Goal: Task Accomplishment & Management: Use online tool/utility

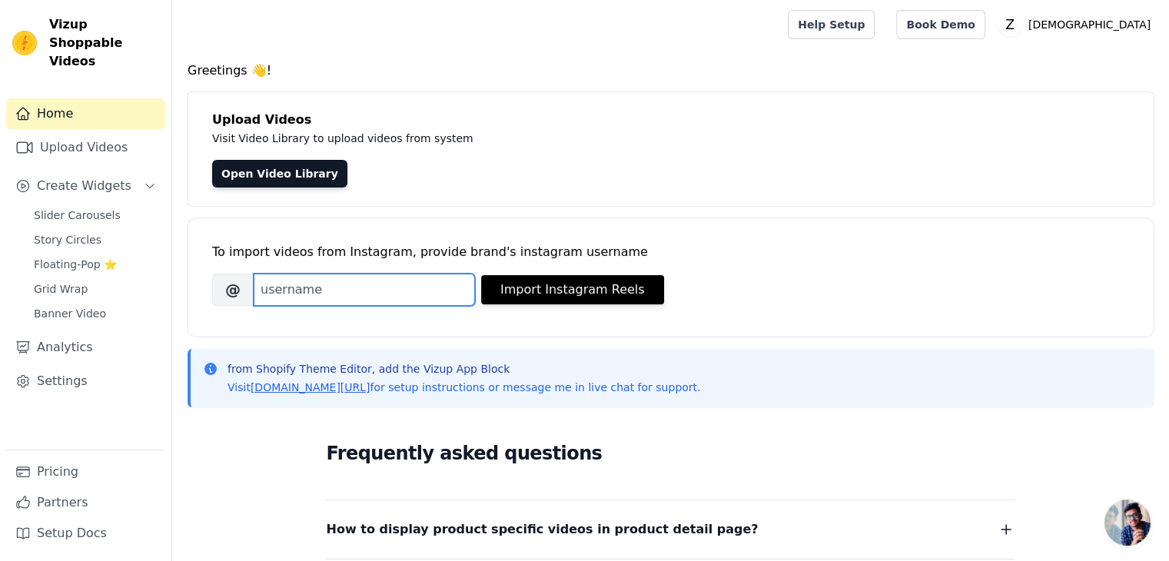
click at [364, 298] on input "Brand's Instagram Username" at bounding box center [364, 290] width 221 height 32
type input "soyzoros"
click at [532, 306] on div "To import videos from Instagram, provide brand's instagram username [PERSON_NAM…" at bounding box center [670, 265] width 917 height 94
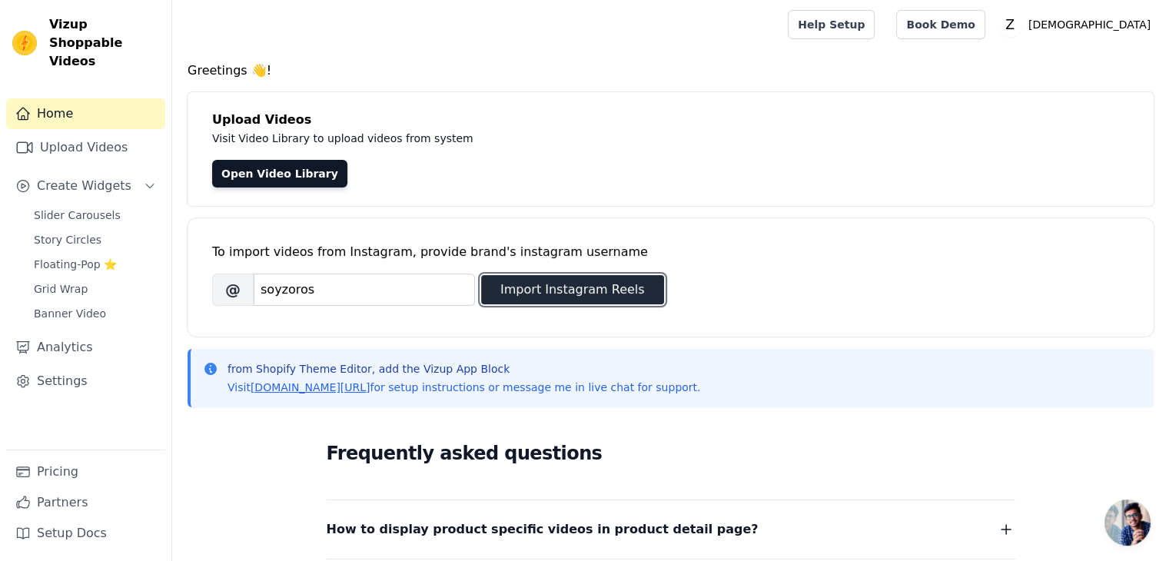
click at [534, 292] on button "Import Instagram Reels" at bounding box center [572, 289] width 183 height 29
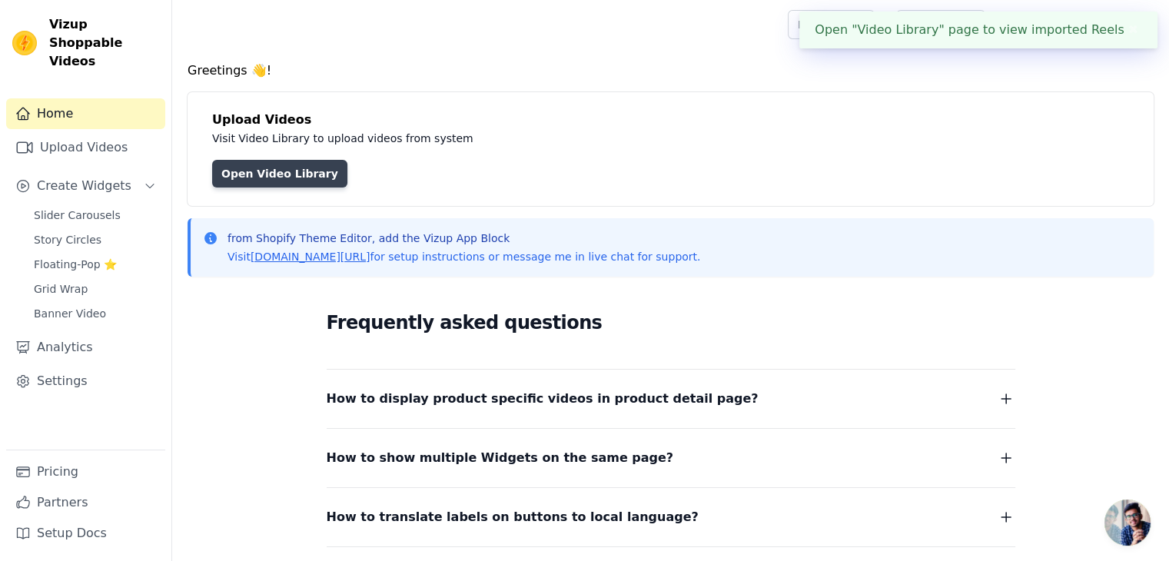
click at [297, 173] on link "Open Video Library" at bounding box center [279, 174] width 135 height 28
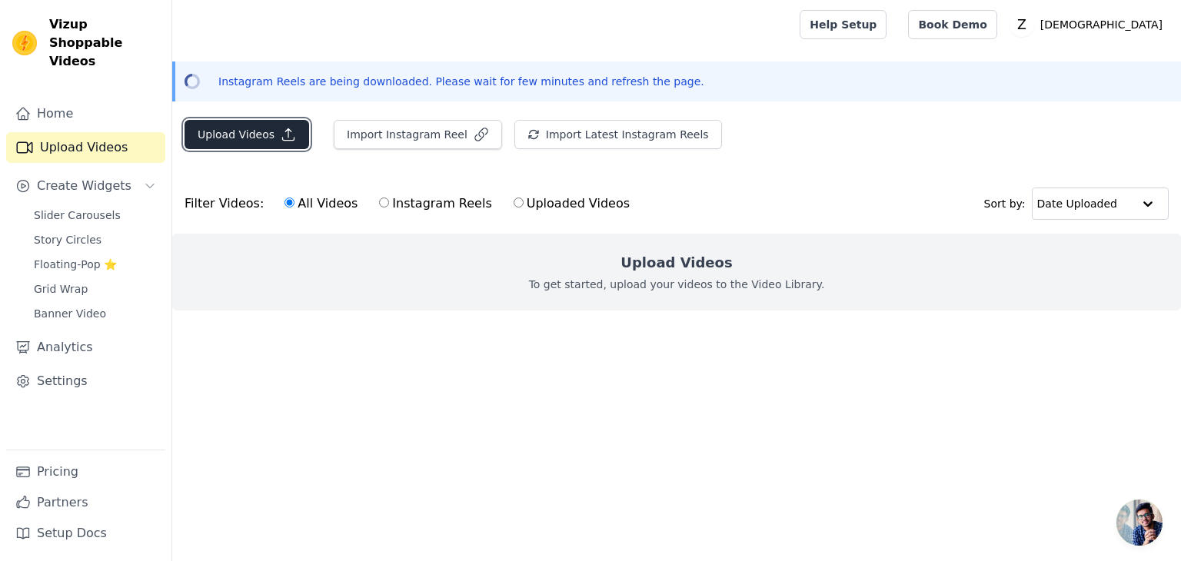
click at [261, 139] on button "Upload Videos" at bounding box center [246, 134] width 125 height 29
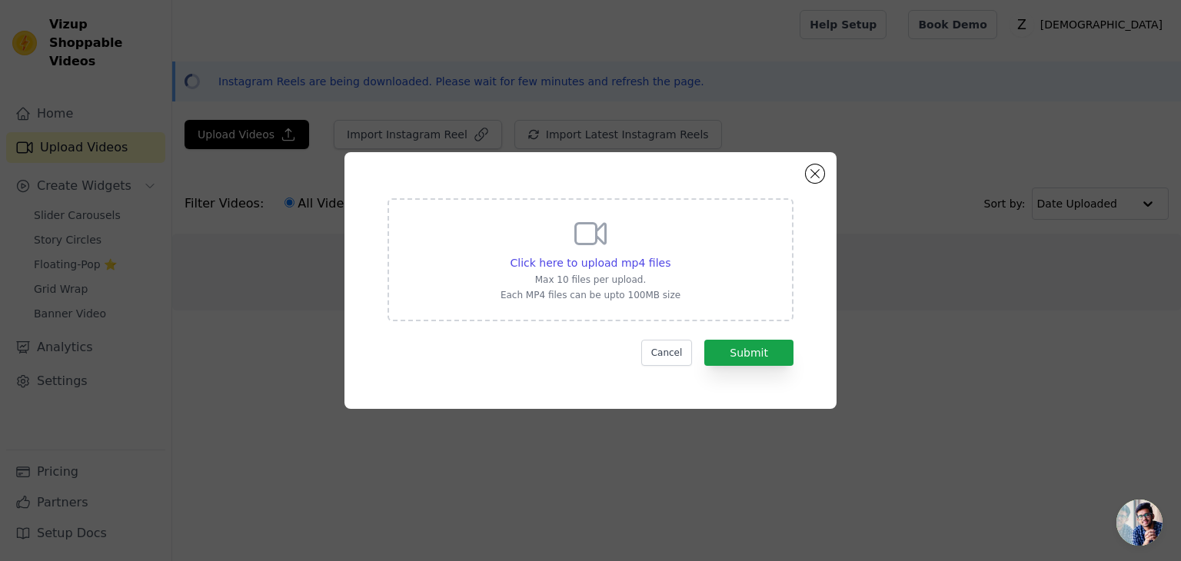
click at [630, 253] on div "Click here to upload mp4 files Max 10 files per upload. Each MP4 files can be u…" at bounding box center [590, 258] width 180 height 86
click at [670, 254] on input "Click here to upload mp4 files Max 10 files per upload. Each MP4 files can be u…" at bounding box center [670, 254] width 1 height 1
type input "C:\fakepath\dibujando.mp4"
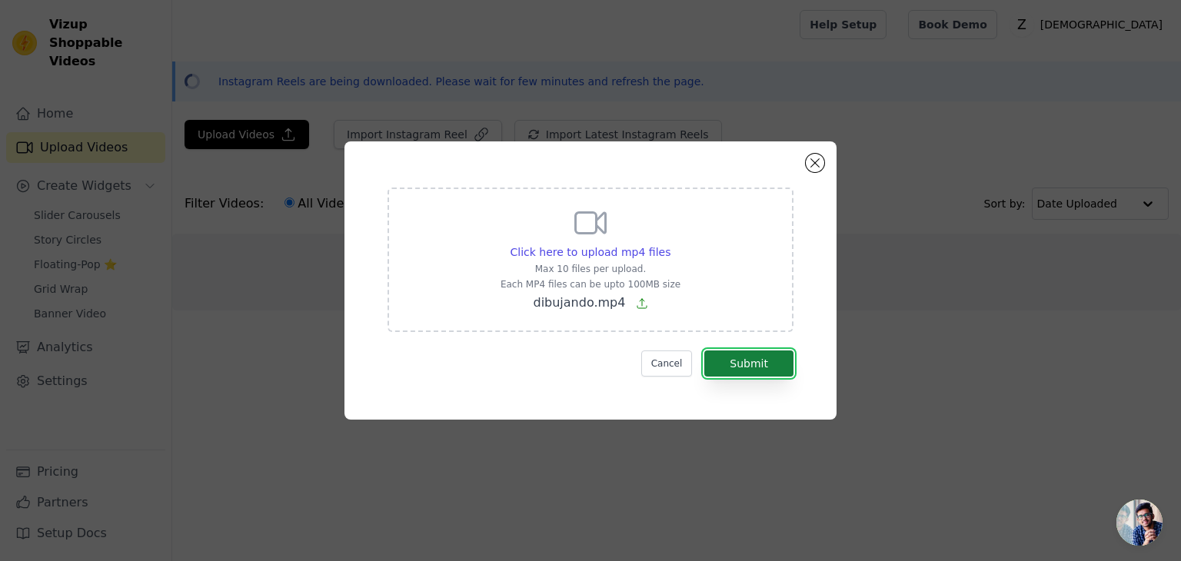
click at [775, 366] on button "Submit" at bounding box center [748, 364] width 89 height 26
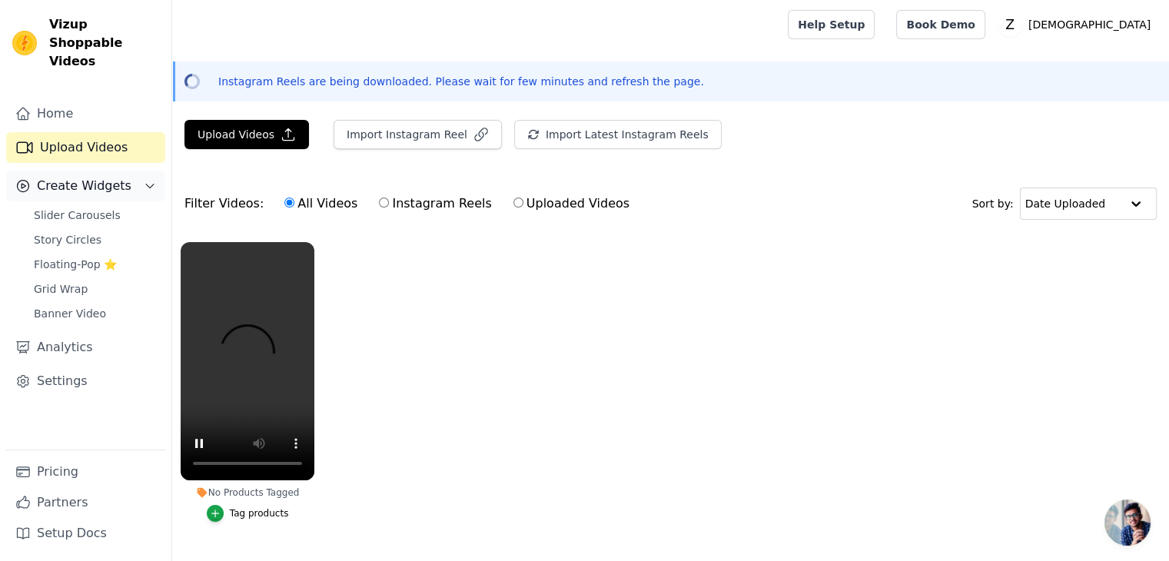
click at [113, 177] on span "Create Widgets" at bounding box center [84, 186] width 95 height 18
click at [106, 208] on span "Slider Carousels" at bounding box center [77, 215] width 87 height 15
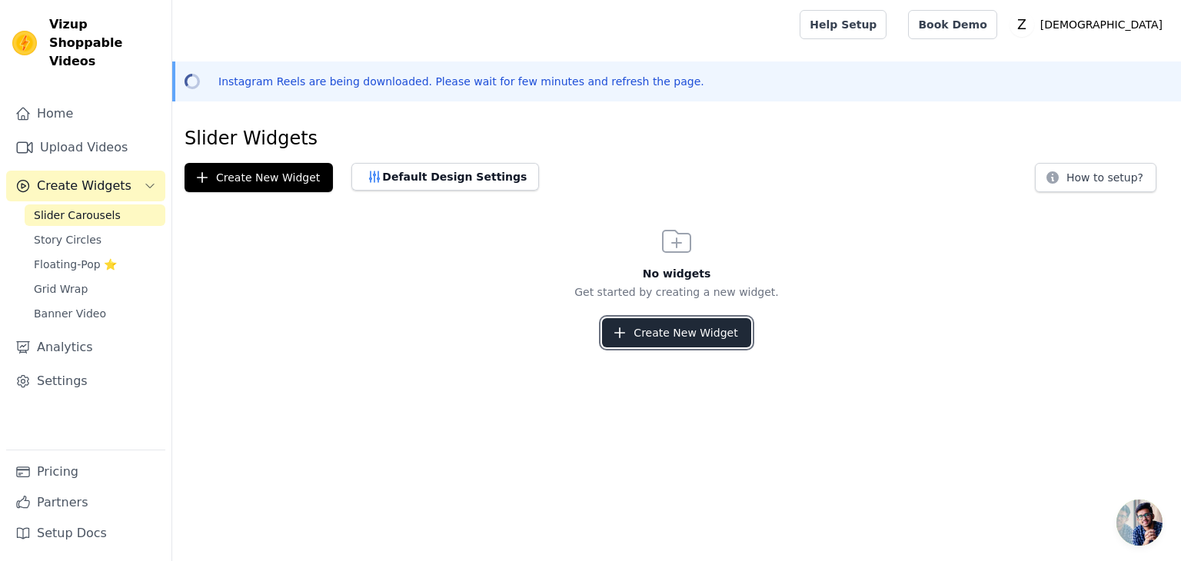
click at [647, 331] on button "Create New Widget" at bounding box center [676, 332] width 148 height 29
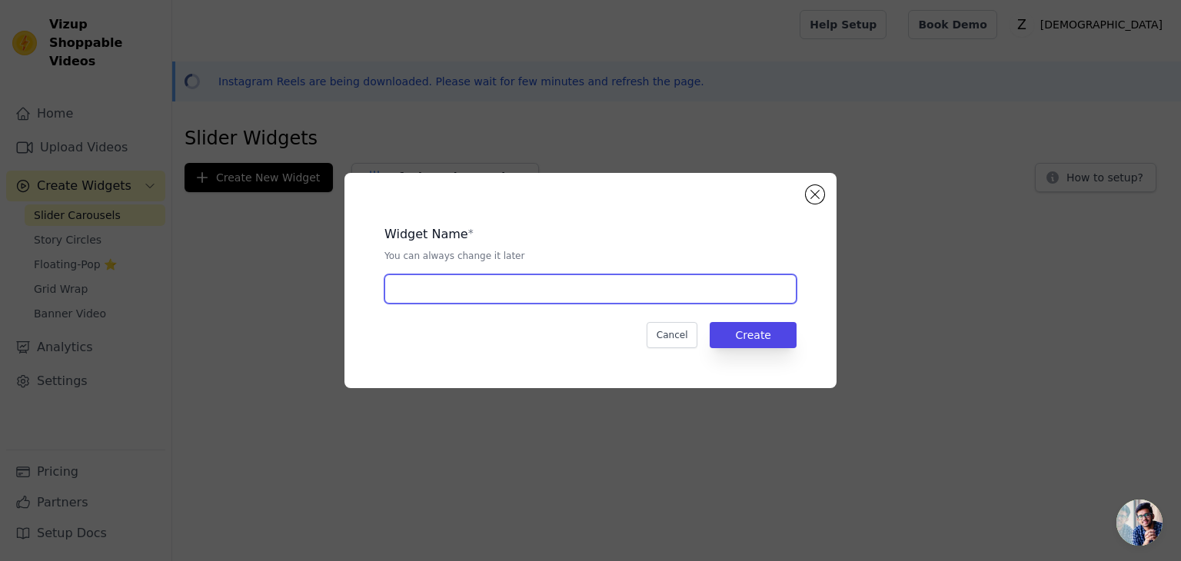
click at [557, 291] on input "text" at bounding box center [590, 288] width 412 height 29
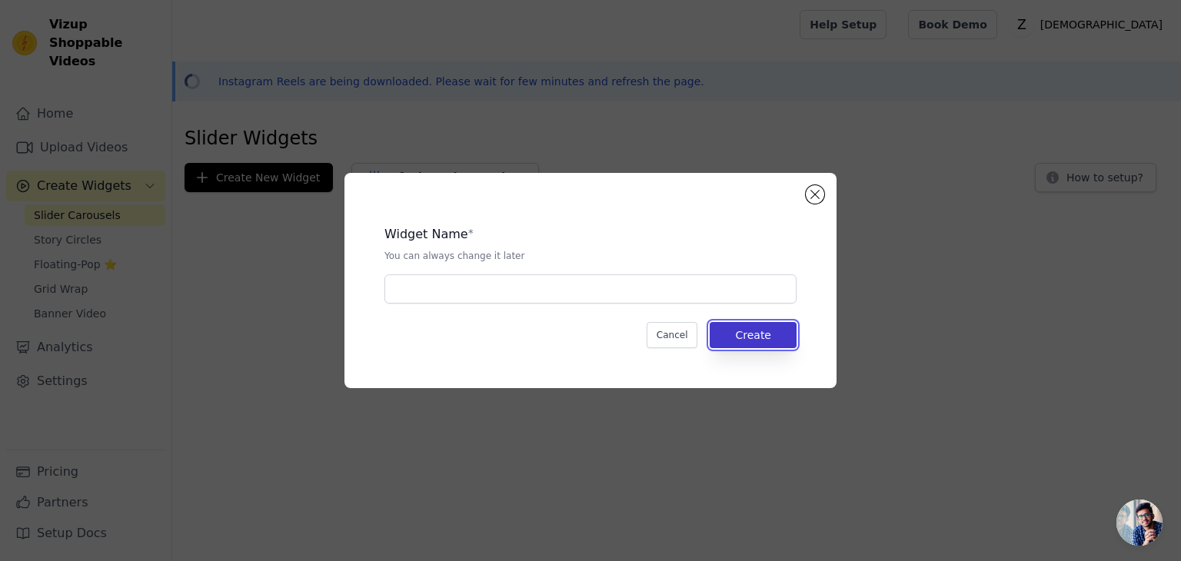
click at [723, 332] on button "Create" at bounding box center [753, 335] width 87 height 26
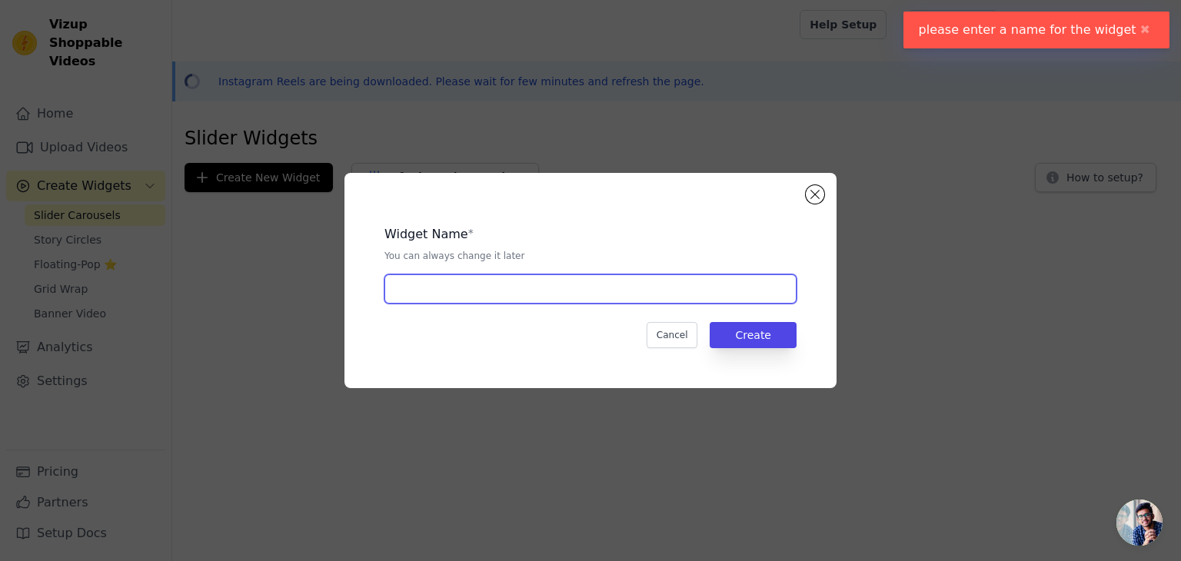
click at [617, 290] on input "text" at bounding box center [590, 288] width 412 height 29
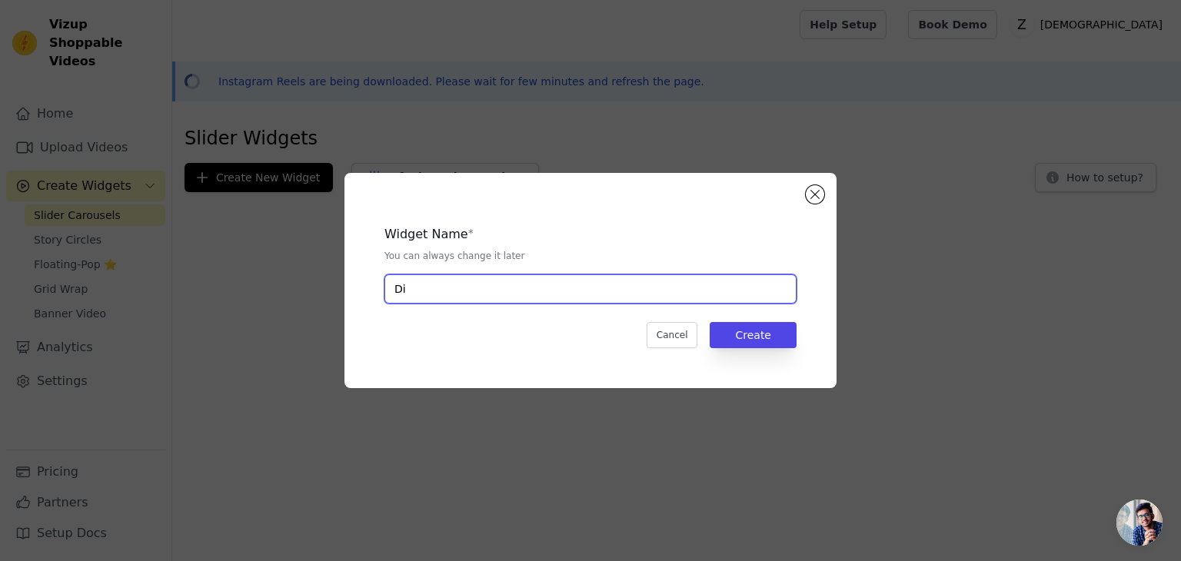
type input "D"
type input "Creando"
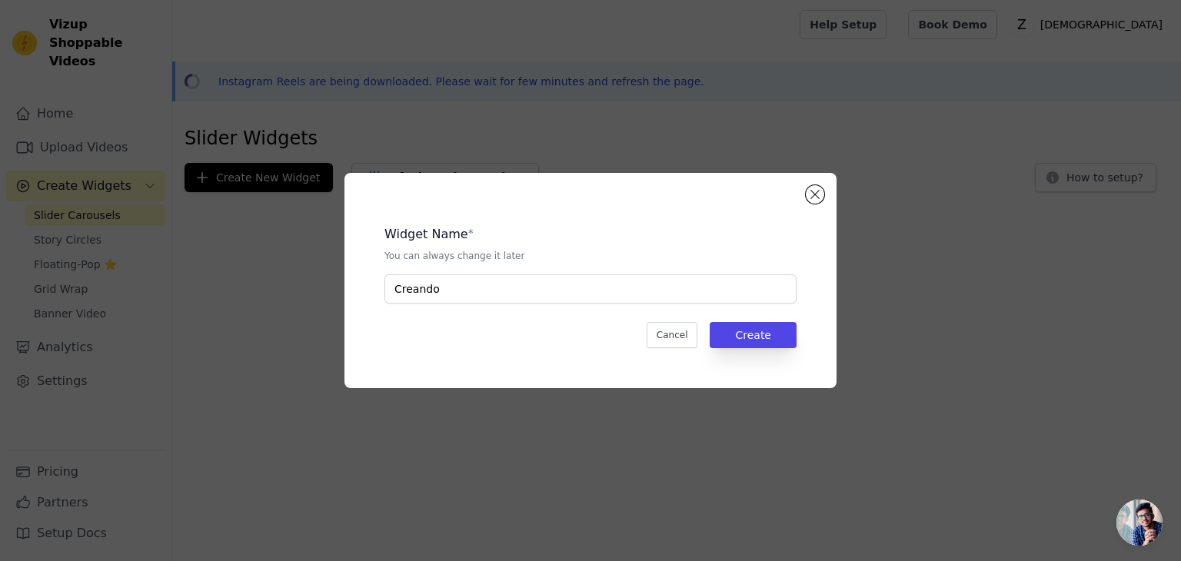
click at [744, 321] on div "Widget Name * You can always change it later Creando Cancel Create" at bounding box center [590, 281] width 443 height 166
click at [750, 338] on button "Create" at bounding box center [753, 335] width 87 height 26
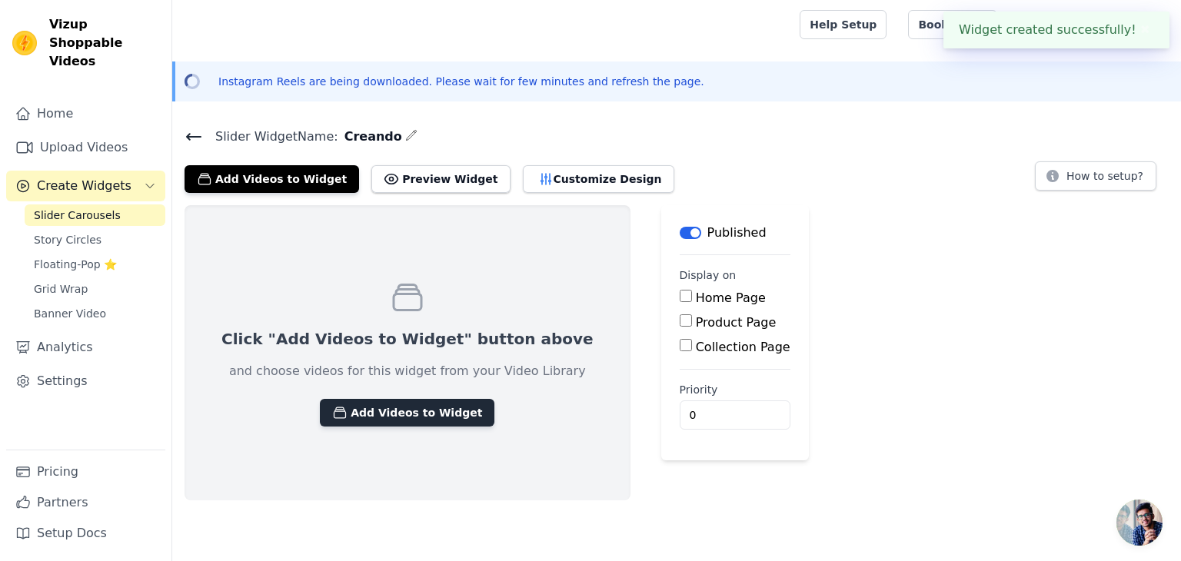
click at [437, 423] on button "Add Videos to Widget" at bounding box center [407, 413] width 175 height 28
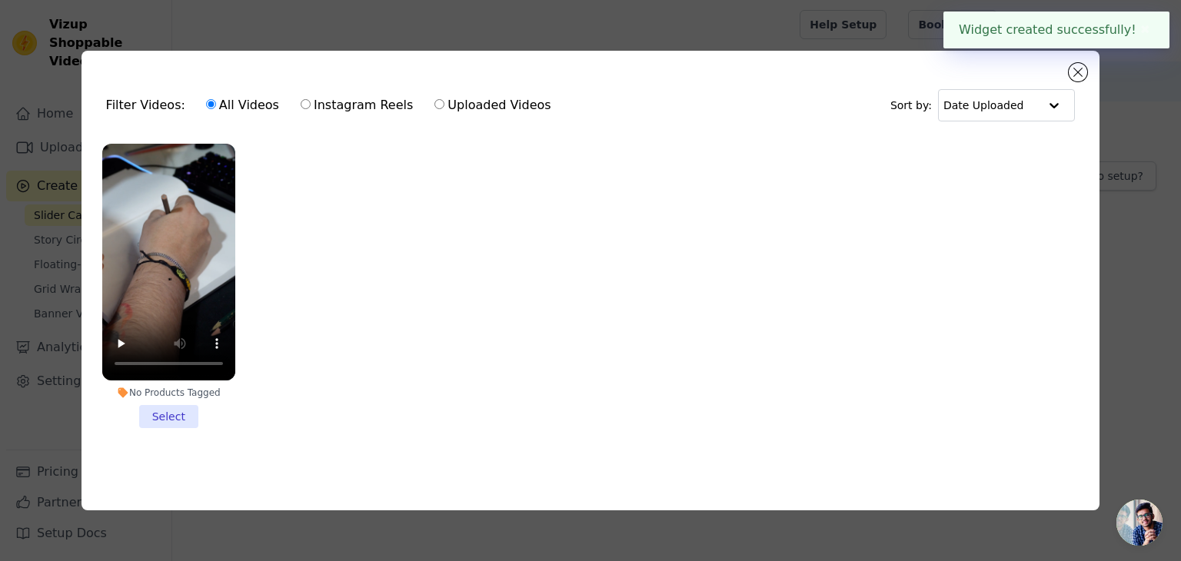
click at [178, 414] on li "No Products Tagged Select" at bounding box center [168, 286] width 133 height 284
click at [0, 0] on input "No Products Tagged Select" at bounding box center [0, 0] width 0 height 0
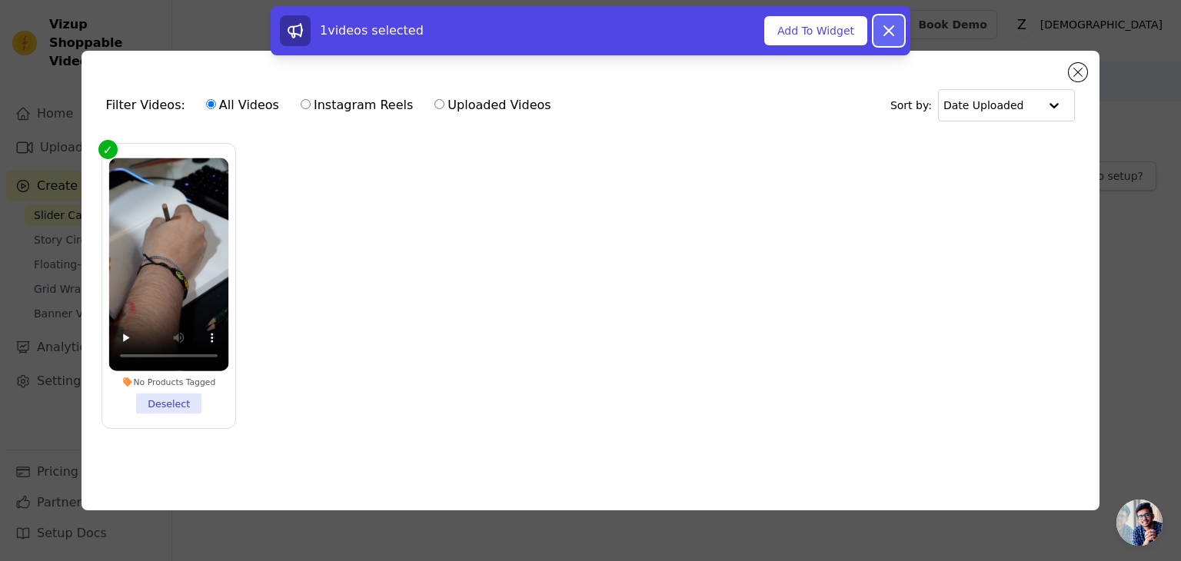
click at [892, 32] on icon at bounding box center [888, 31] width 18 height 18
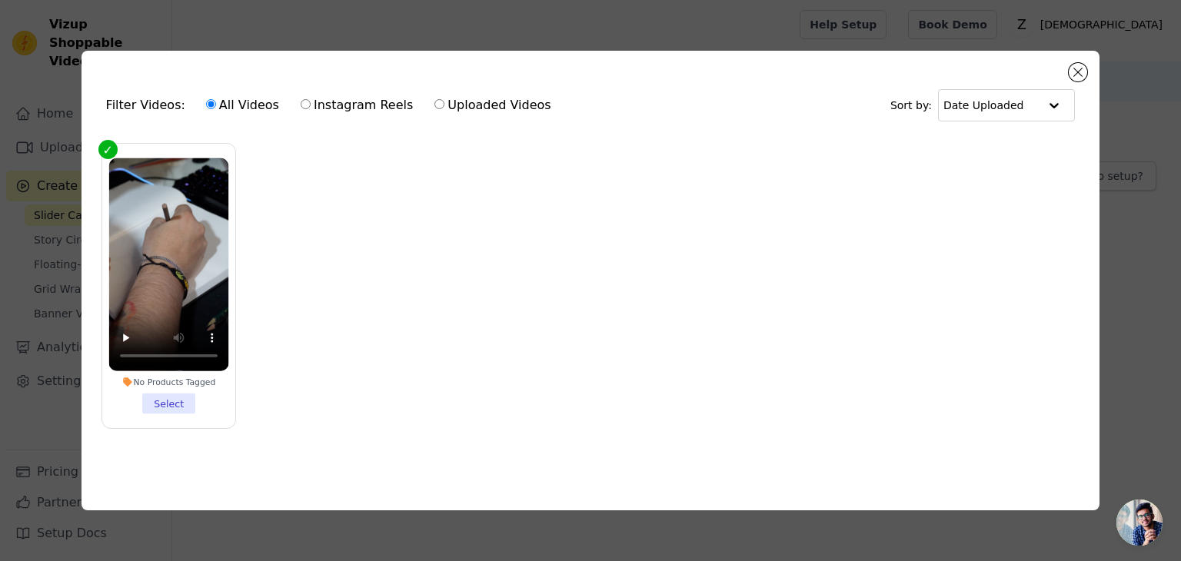
drag, startPoint x: 160, startPoint y: 409, endPoint x: 206, endPoint y: 411, distance: 46.2
click at [160, 410] on li "No Products Tagged Select" at bounding box center [168, 286] width 120 height 256
click at [0, 0] on input "No Products Tagged Select" at bounding box center [0, 0] width 0 height 0
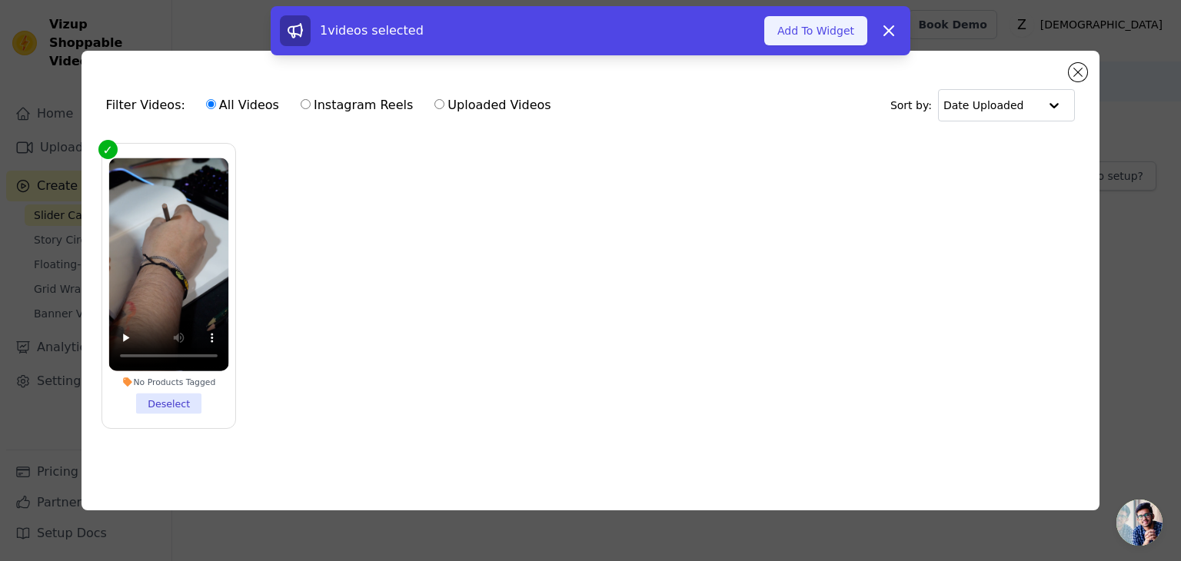
click at [833, 28] on button "Add To Widget" at bounding box center [815, 30] width 103 height 29
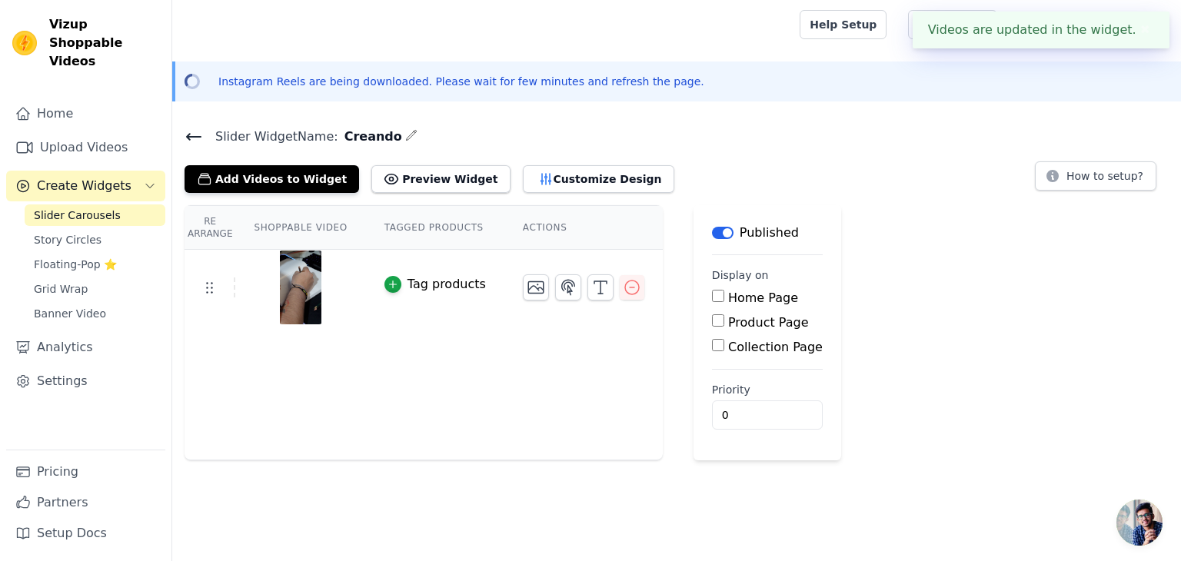
click at [728, 294] on label "Home Page" at bounding box center [763, 298] width 70 height 15
click at [724, 294] on input "Home Page" at bounding box center [718, 296] width 12 height 12
checkbox input "true"
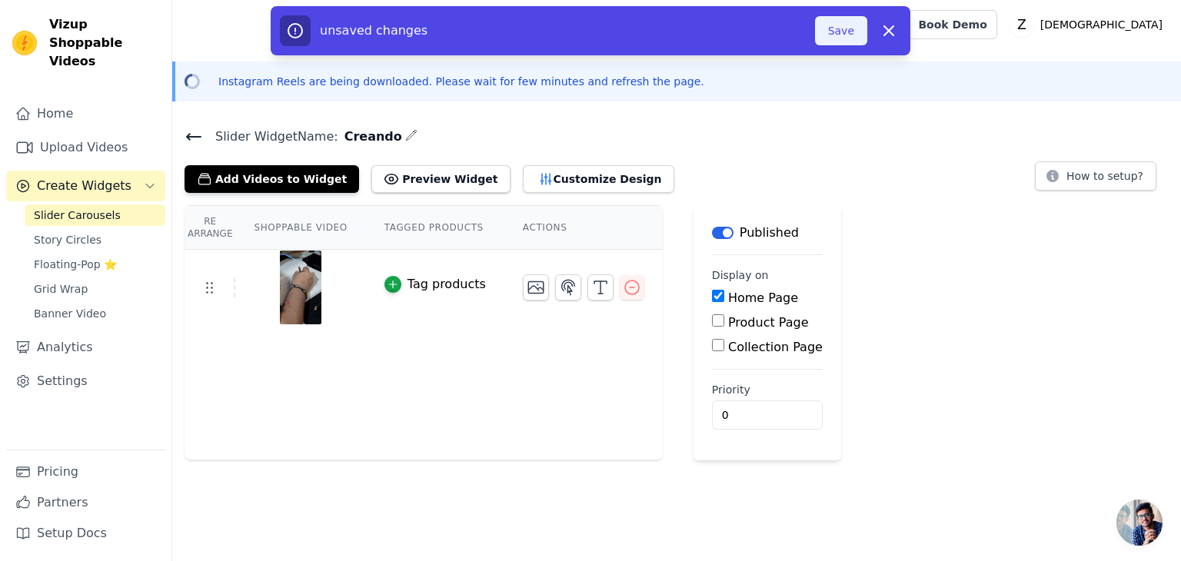
click at [843, 29] on button "Save" at bounding box center [841, 30] width 52 height 29
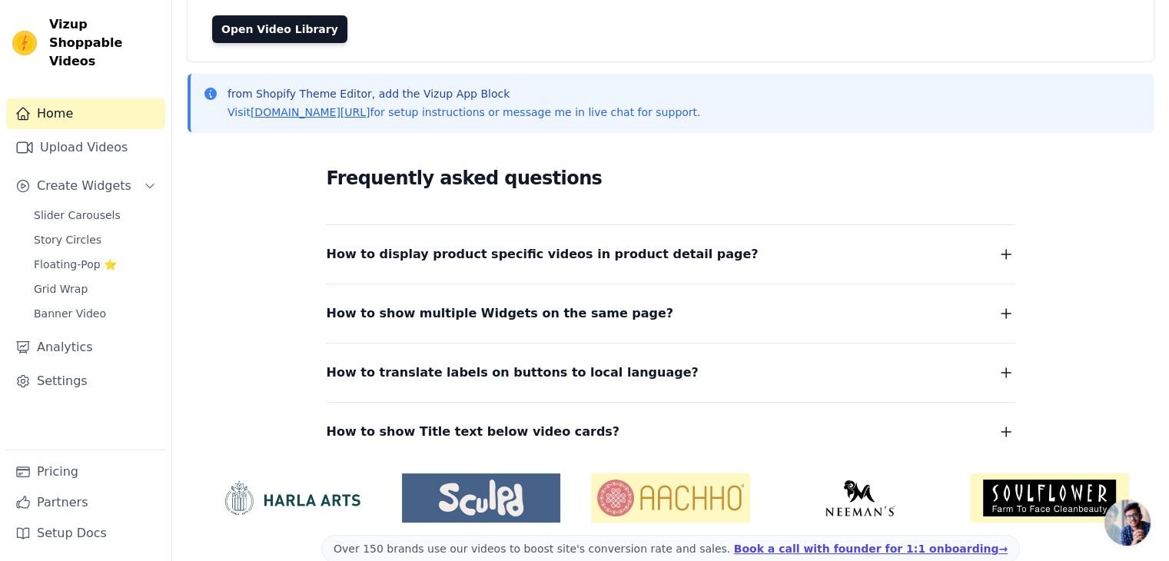
scroll to position [170, 0]
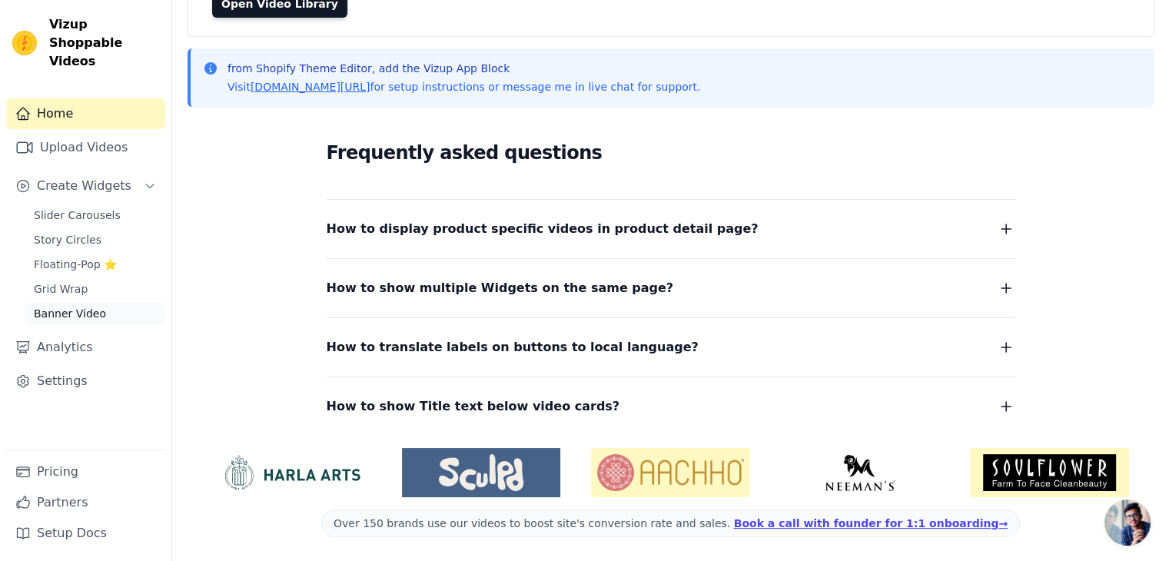
click at [118, 303] on link "Banner Video" at bounding box center [95, 314] width 141 height 22
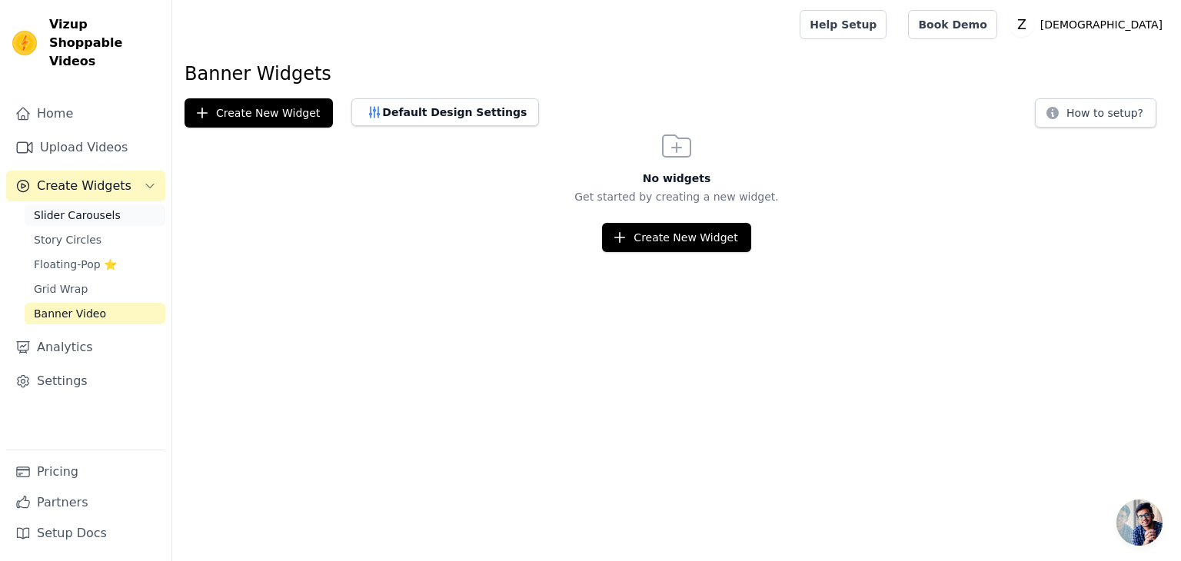
click at [115, 204] on link "Slider Carousels" at bounding box center [95, 215] width 141 height 22
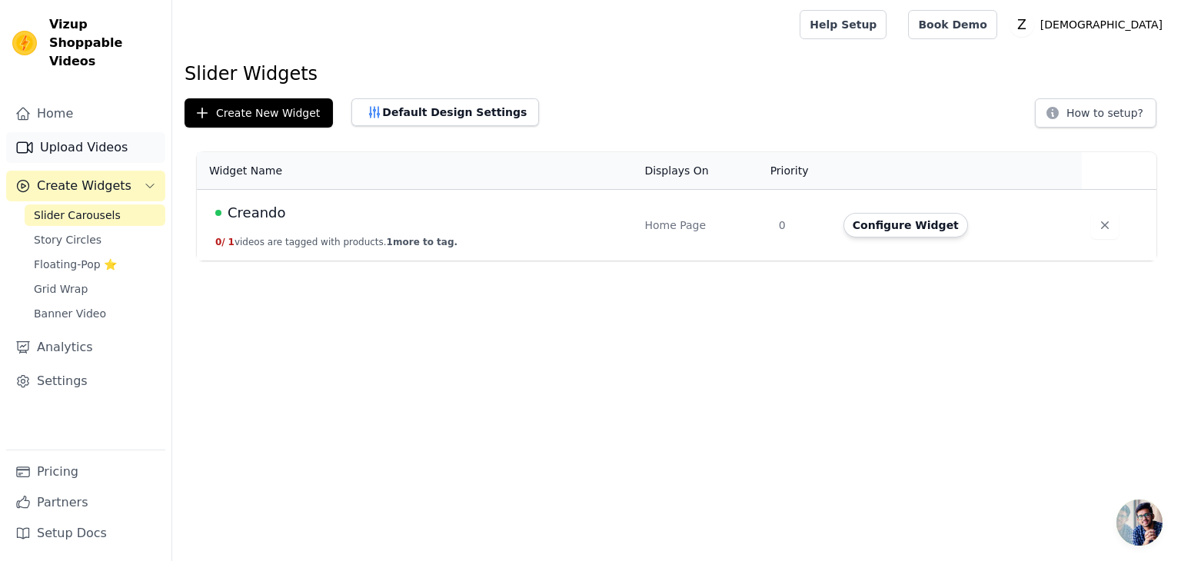
click at [87, 135] on link "Upload Videos" at bounding box center [85, 147] width 159 height 31
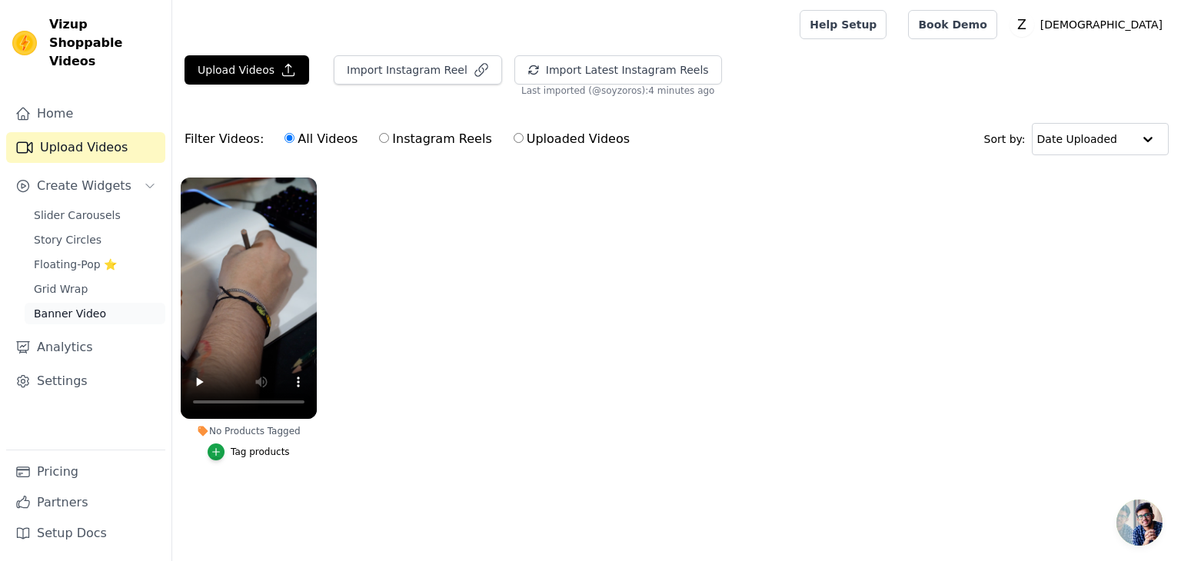
click at [104, 303] on link "Banner Video" at bounding box center [95, 314] width 141 height 22
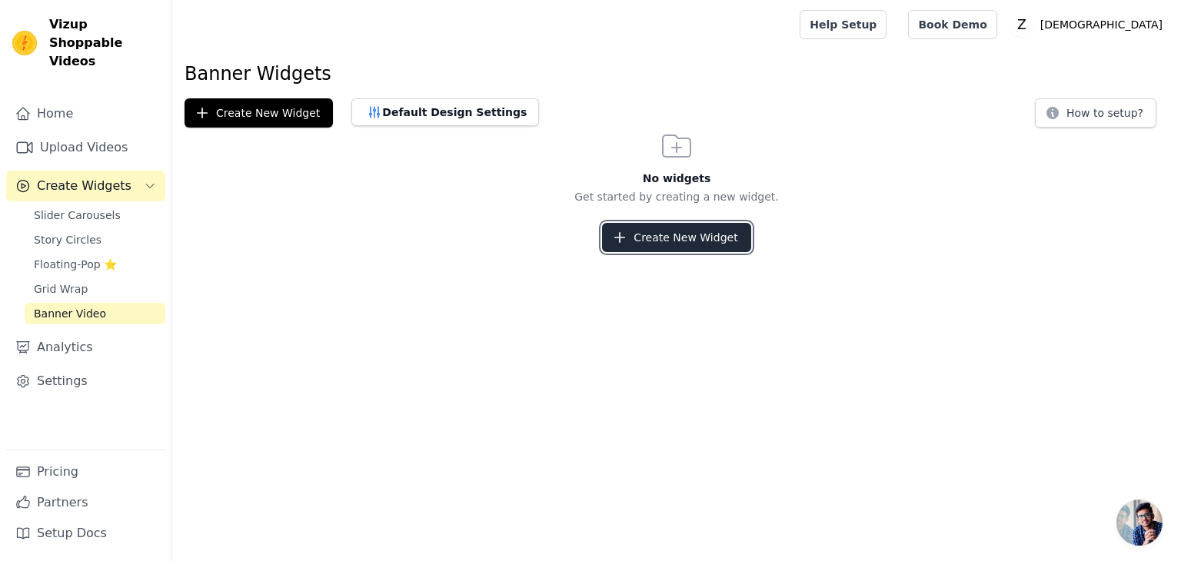
click at [716, 238] on button "Create New Widget" at bounding box center [676, 237] width 148 height 29
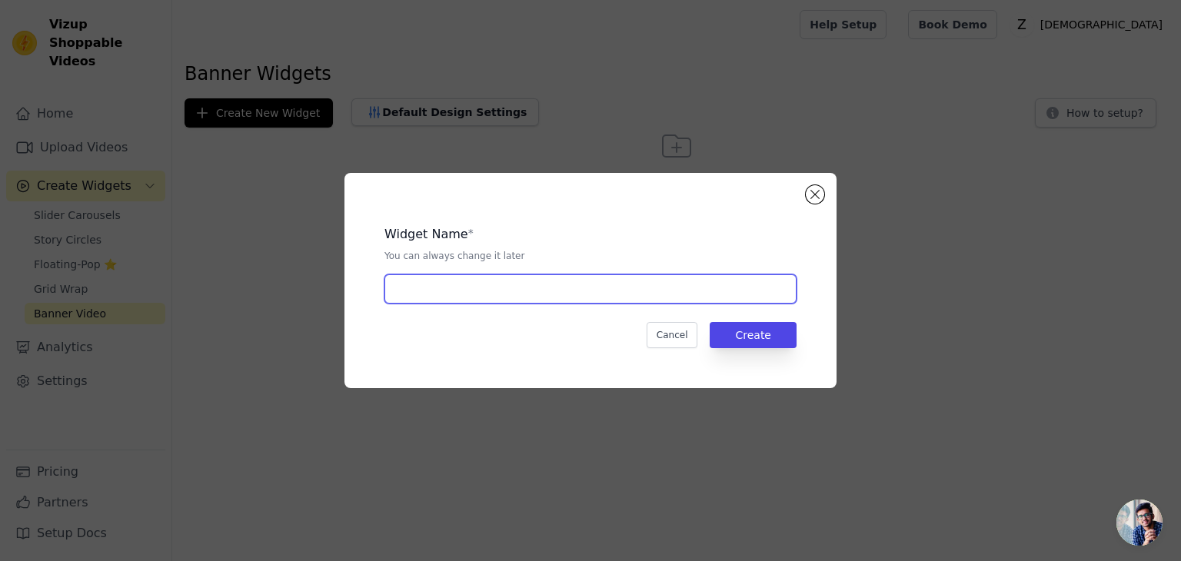
click at [507, 288] on input "text" at bounding box center [590, 288] width 412 height 29
type input "Creando"
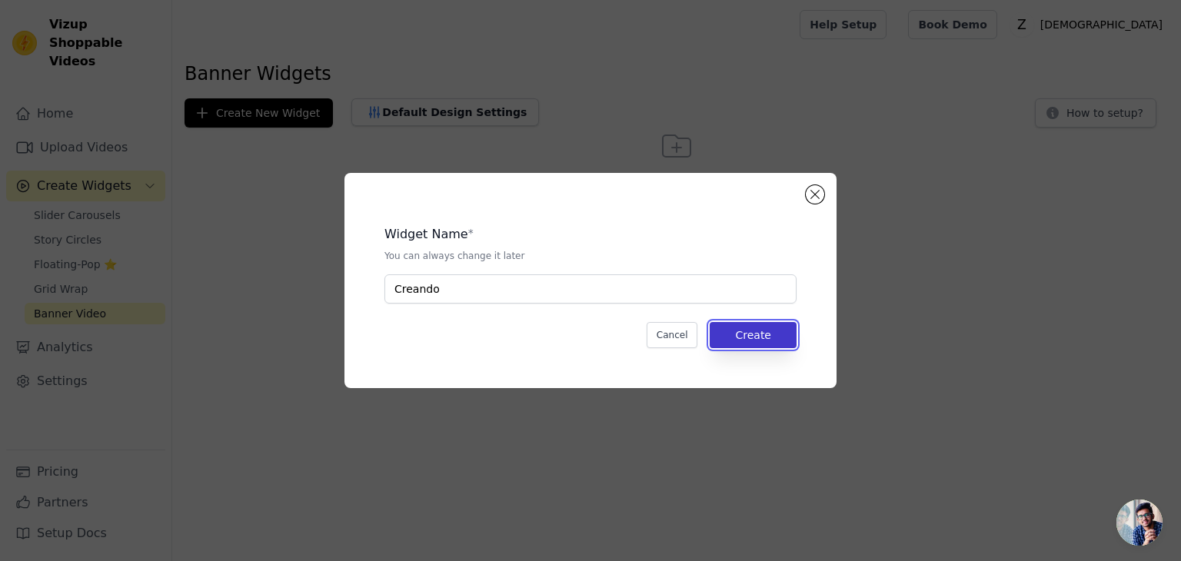
click at [759, 334] on button "Create" at bounding box center [753, 335] width 87 height 26
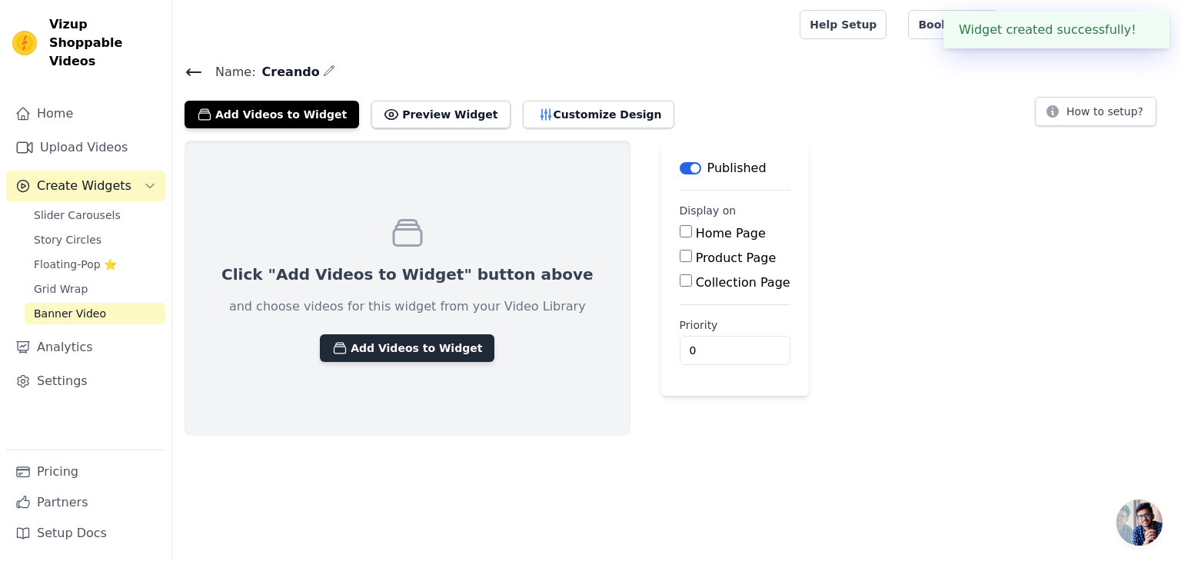
click at [403, 344] on button "Add Videos to Widget" at bounding box center [407, 348] width 175 height 28
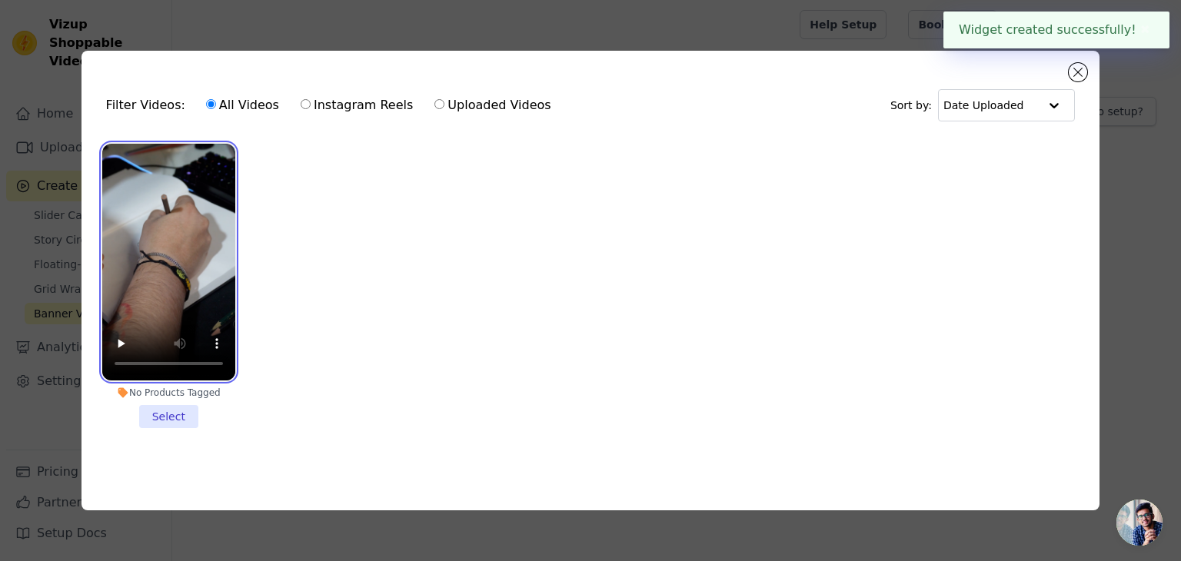
click at [185, 288] on video at bounding box center [168, 262] width 133 height 237
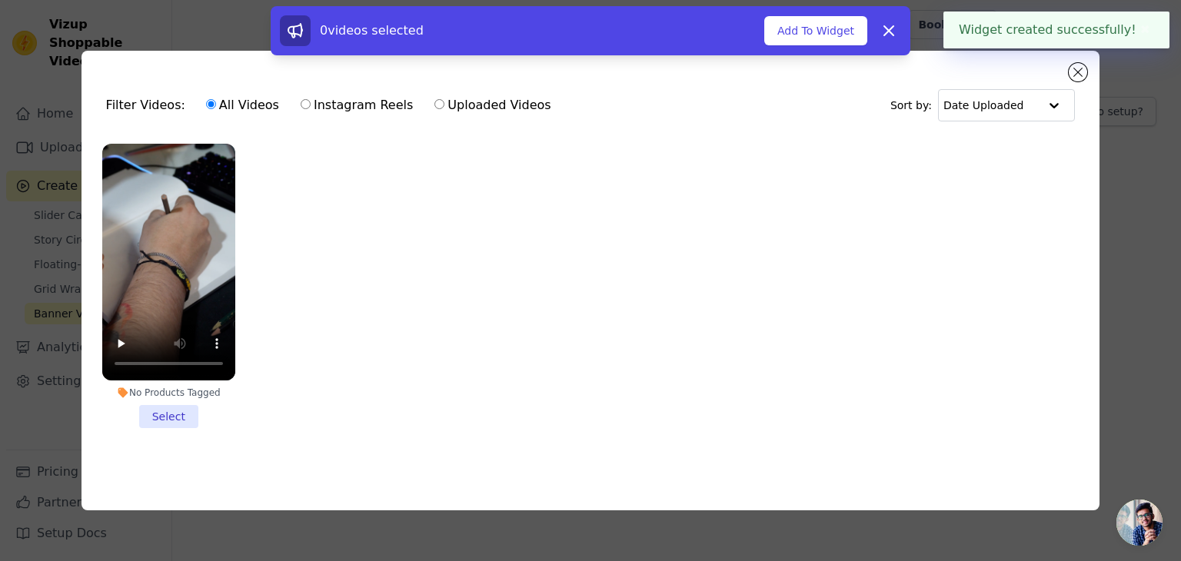
click at [155, 416] on li "No Products Tagged Select" at bounding box center [168, 286] width 133 height 284
click at [0, 0] on input "No Products Tagged Select" at bounding box center [0, 0] width 0 height 0
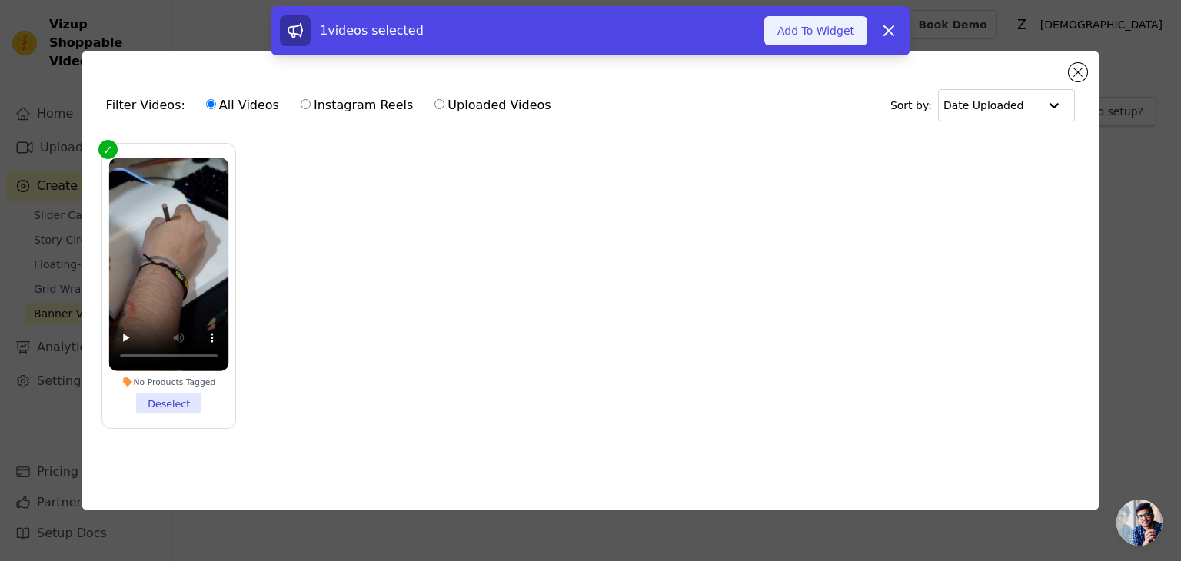
drag, startPoint x: 839, startPoint y: 38, endPoint x: 820, endPoint y: 44, distance: 20.2
click at [839, 38] on button "Add To Widget" at bounding box center [815, 30] width 103 height 29
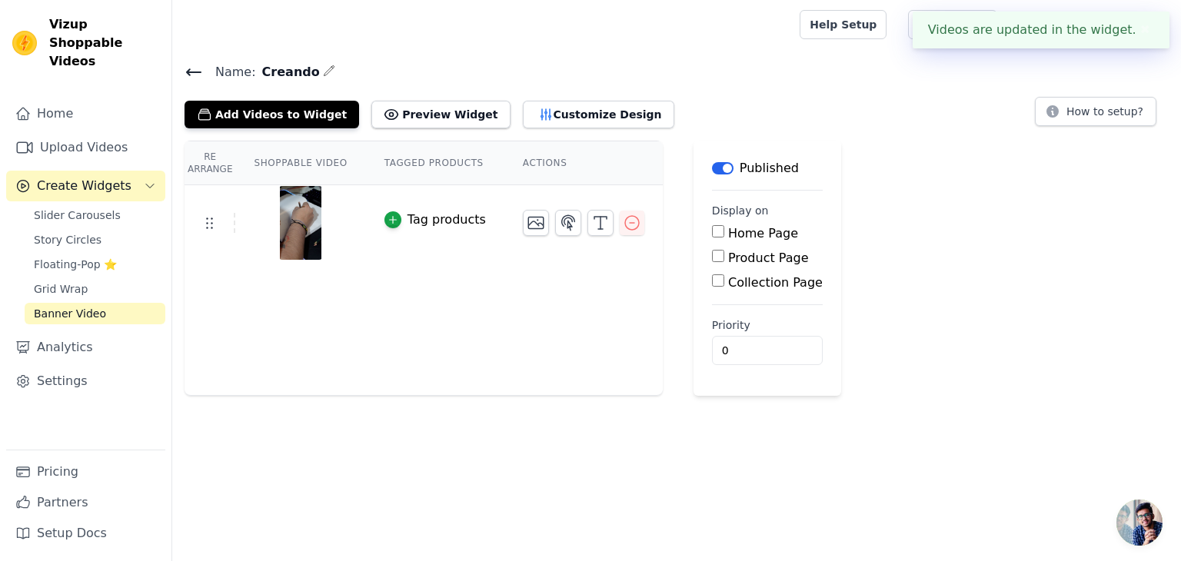
click at [728, 236] on label "Home Page" at bounding box center [763, 233] width 70 height 15
click at [724, 236] on input "Home Page" at bounding box center [718, 231] width 12 height 12
checkbox input "true"
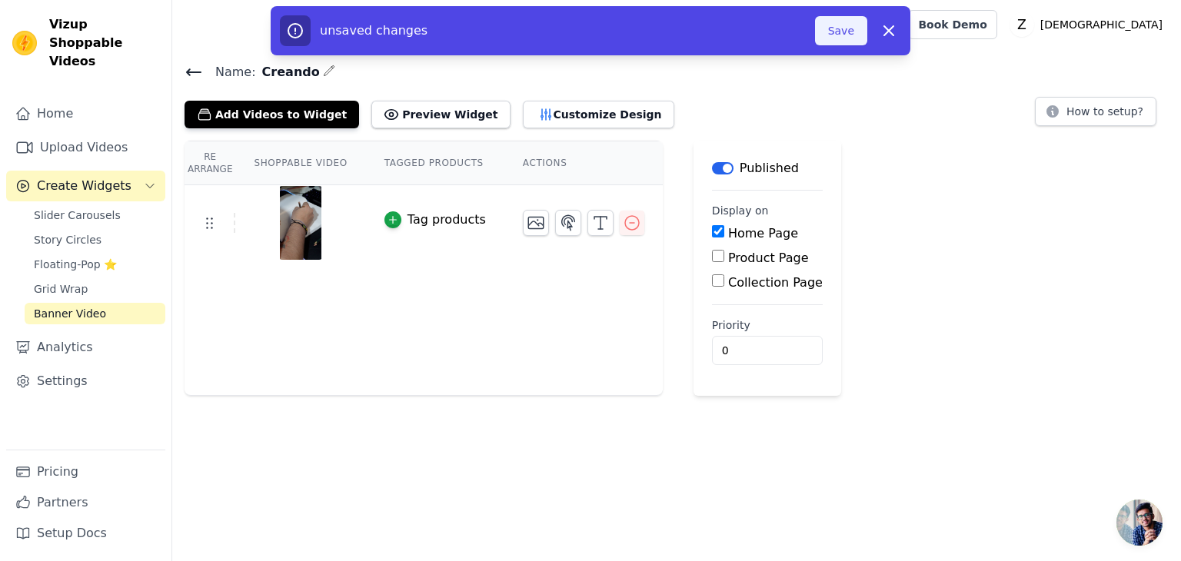
click at [828, 31] on button "Save" at bounding box center [841, 30] width 52 height 29
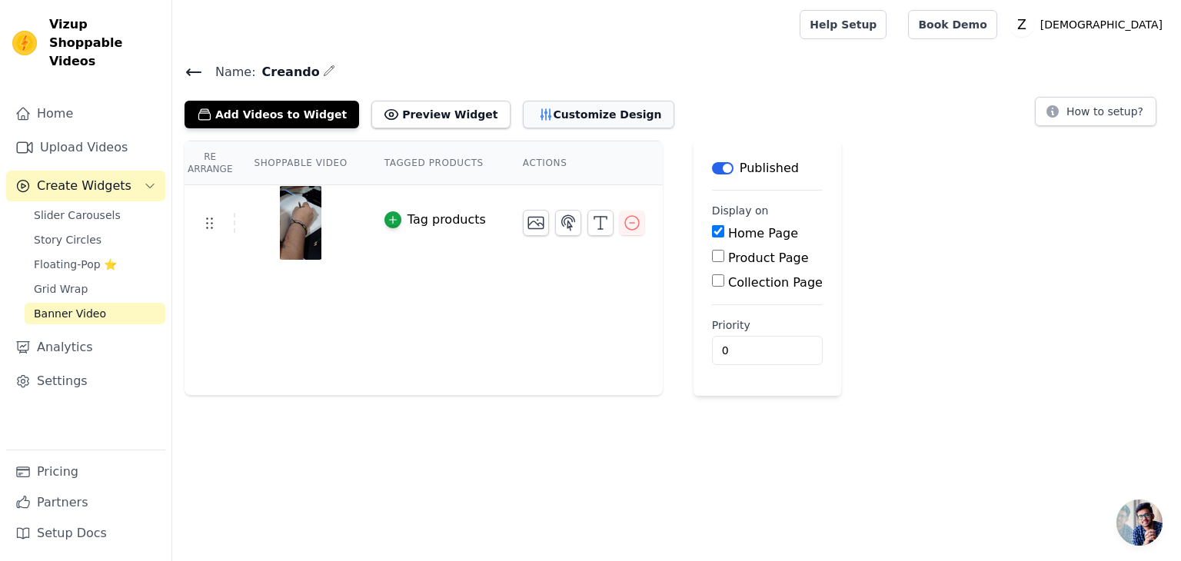
click at [584, 121] on button "Customize Design" at bounding box center [598, 115] width 151 height 28
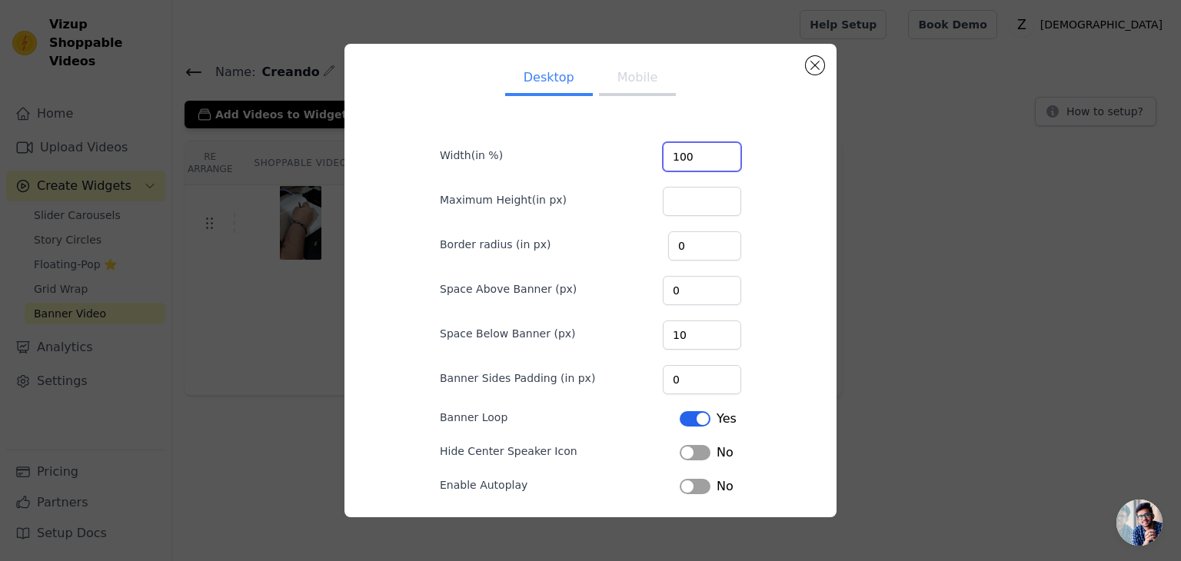
click at [691, 154] on input "100" at bounding box center [702, 156] width 78 height 29
click at [689, 154] on input "100" at bounding box center [702, 156] width 78 height 29
click at [688, 153] on input "100" at bounding box center [702, 156] width 78 height 29
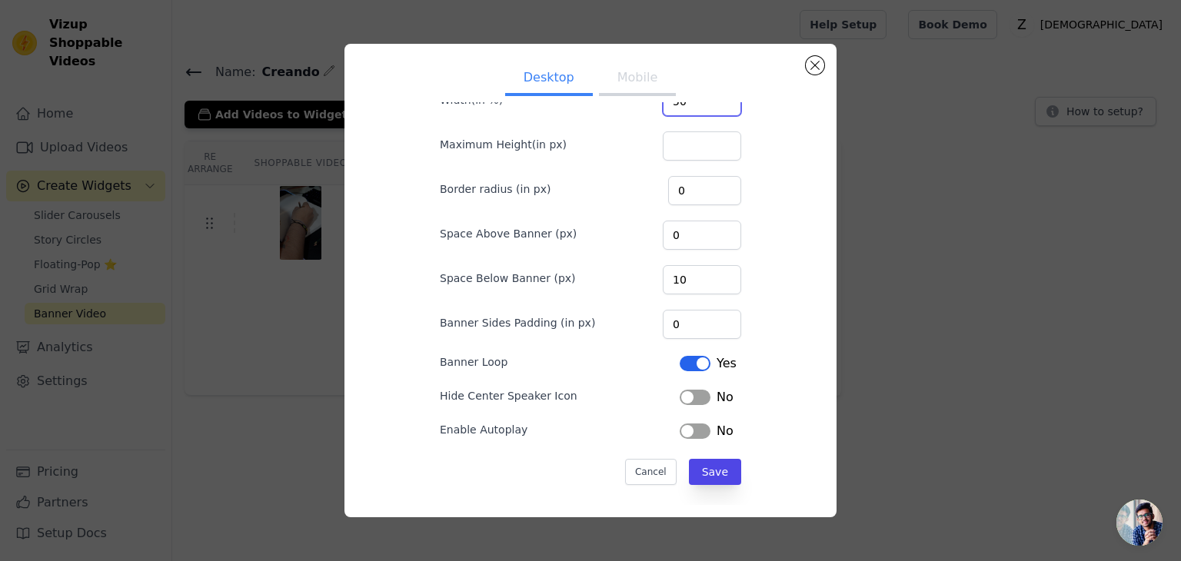
scroll to position [58, 0]
type input "50"
click at [702, 462] on button "Save" at bounding box center [715, 470] width 52 height 26
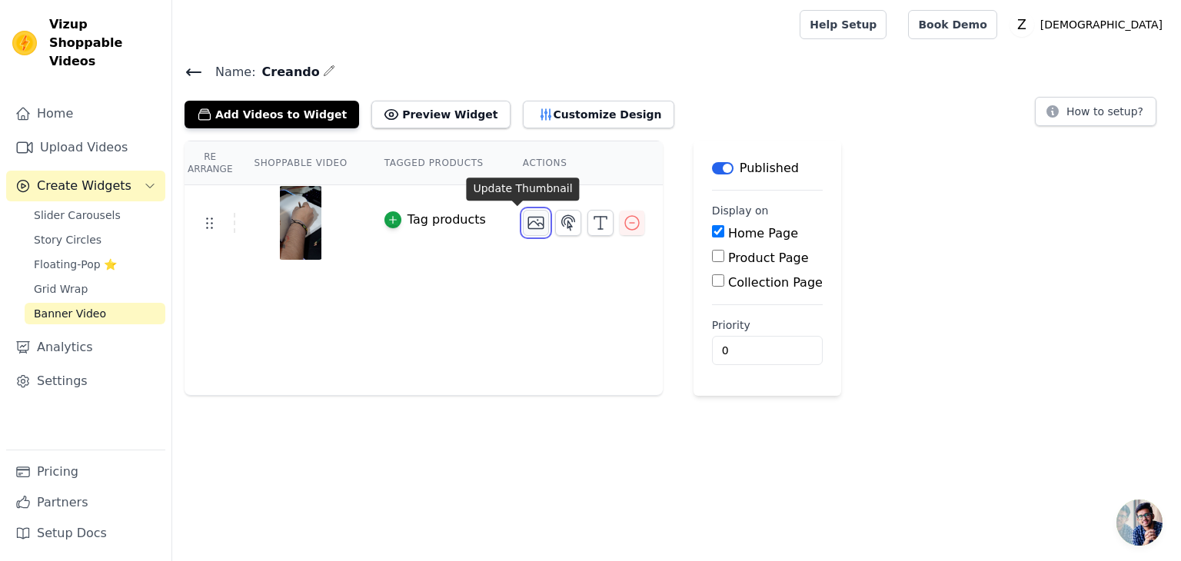
click at [527, 225] on icon "button" at bounding box center [536, 223] width 18 height 18
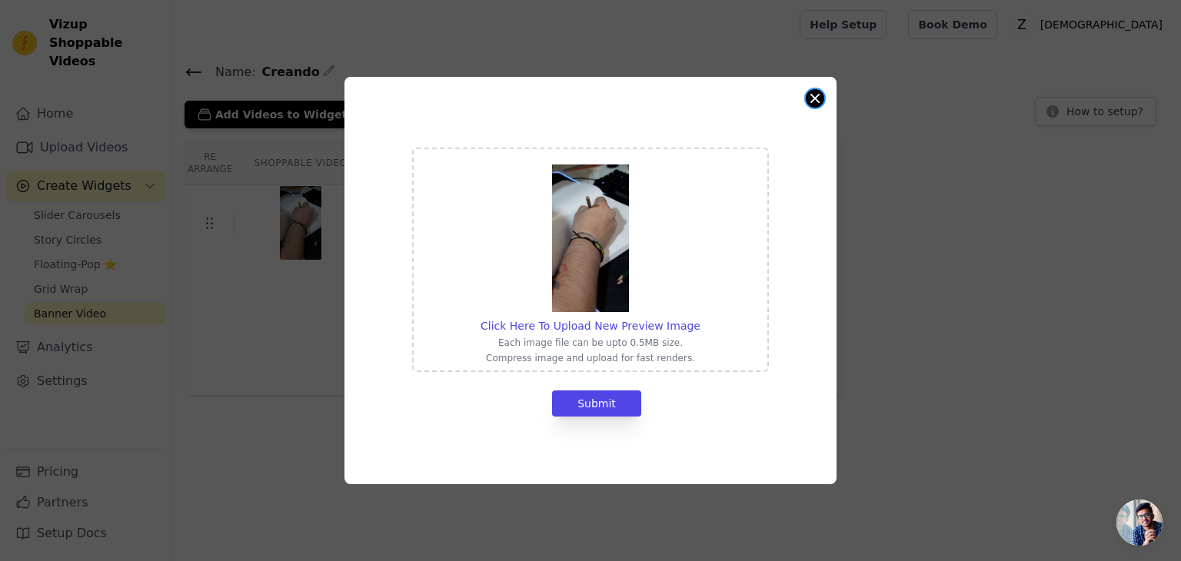
click at [815, 95] on button "Close modal" at bounding box center [815, 98] width 18 height 18
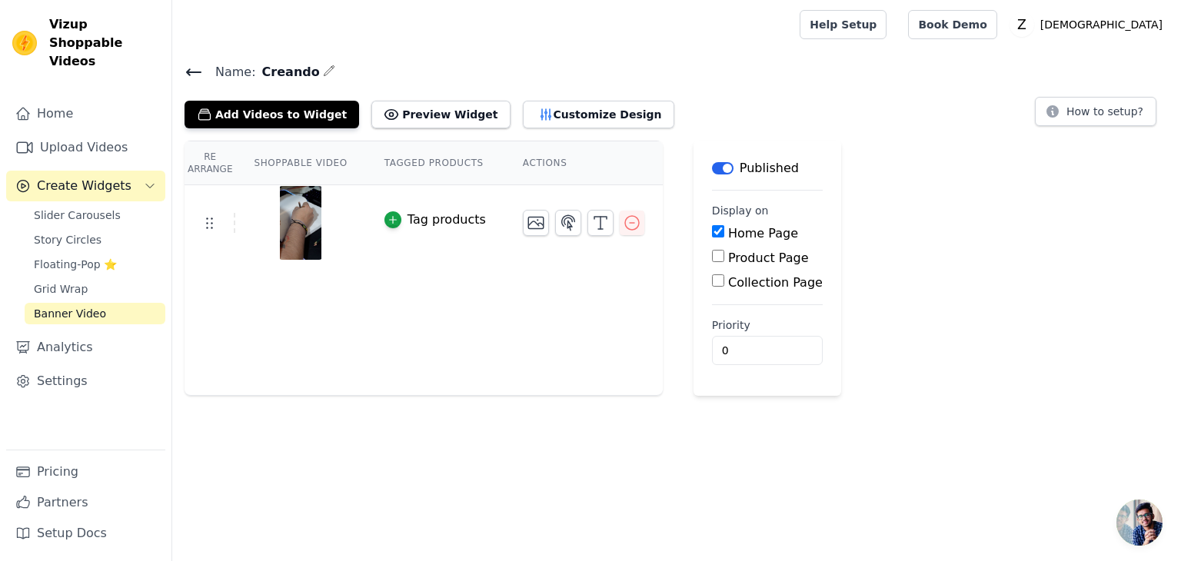
click at [311, 165] on th "Shoppable Video" at bounding box center [300, 163] width 130 height 44
click at [409, 161] on th "Tagged Products" at bounding box center [435, 163] width 138 height 44
click at [532, 167] on th "Actions" at bounding box center [583, 163] width 158 height 44
click at [553, 115] on button "Customize Design" at bounding box center [598, 115] width 151 height 28
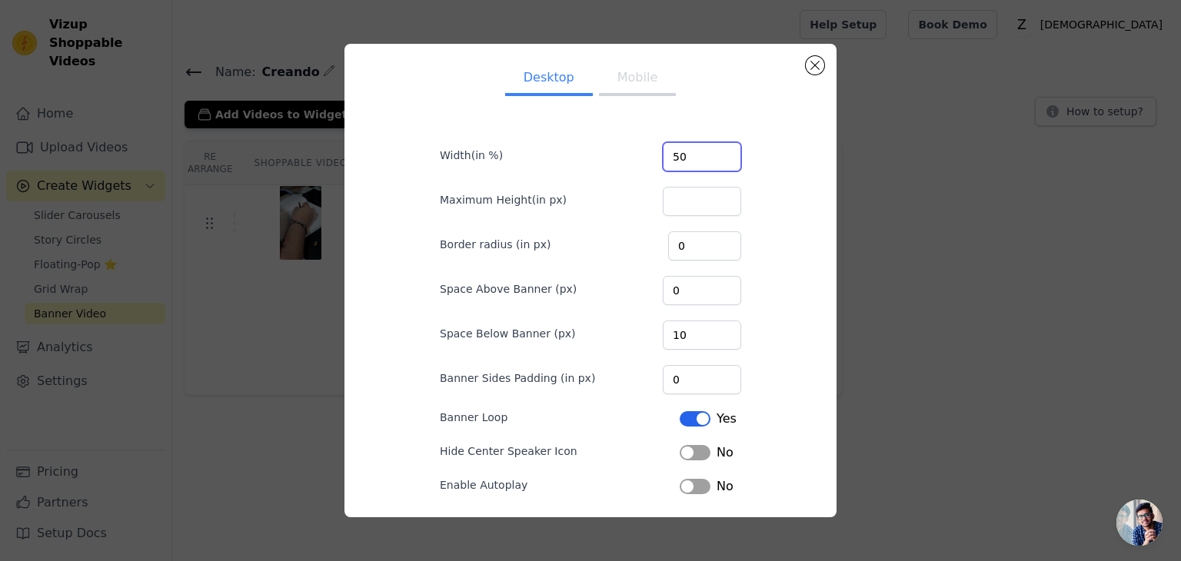
click at [674, 155] on input "50" at bounding box center [702, 156] width 78 height 29
drag, startPoint x: 676, startPoint y: 155, endPoint x: 650, endPoint y: 155, distance: 26.9
click at [650, 155] on div "Width(in %) 50" at bounding box center [590, 155] width 301 height 32
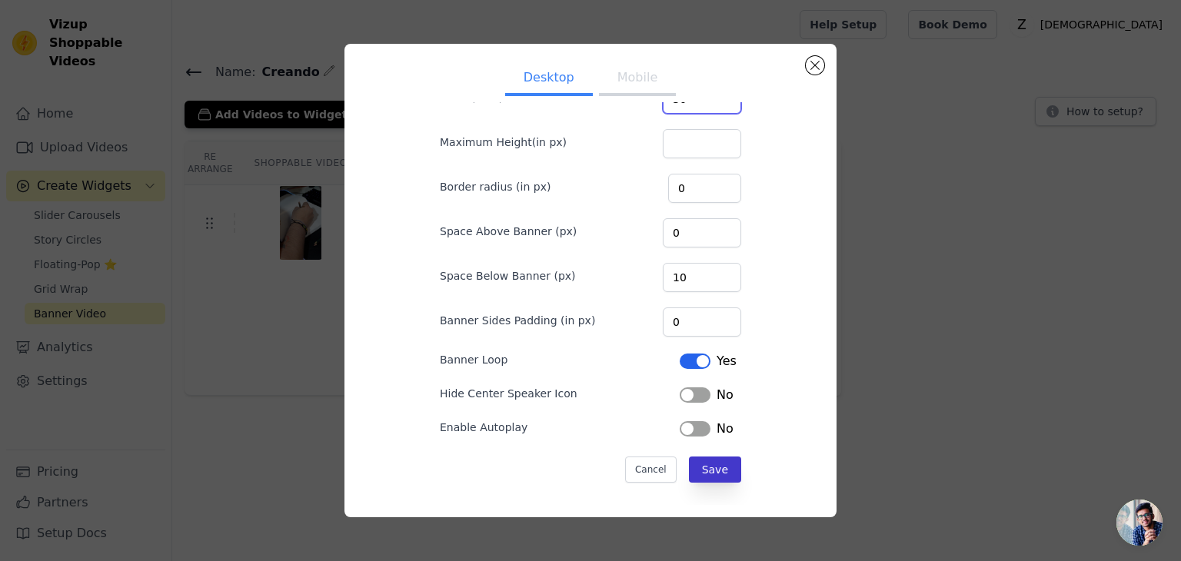
type input "30"
click at [718, 460] on button "Save" at bounding box center [715, 470] width 52 height 26
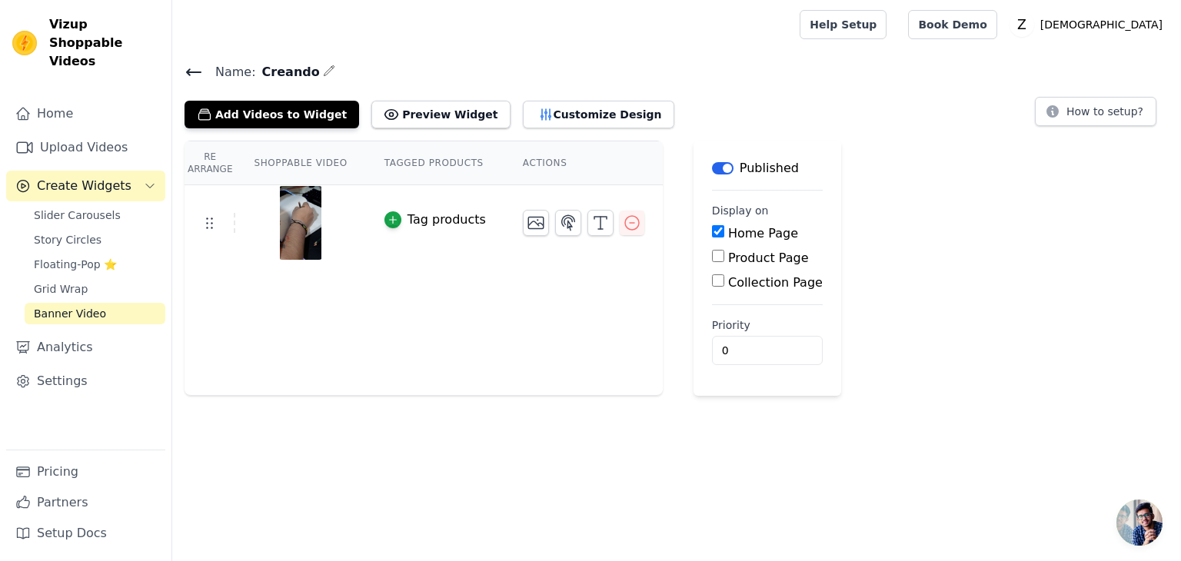
click at [750, 284] on label "Collection Page" at bounding box center [775, 282] width 95 height 15
click at [724, 284] on input "Collection Page" at bounding box center [718, 280] width 12 height 12
checkbox input "true"
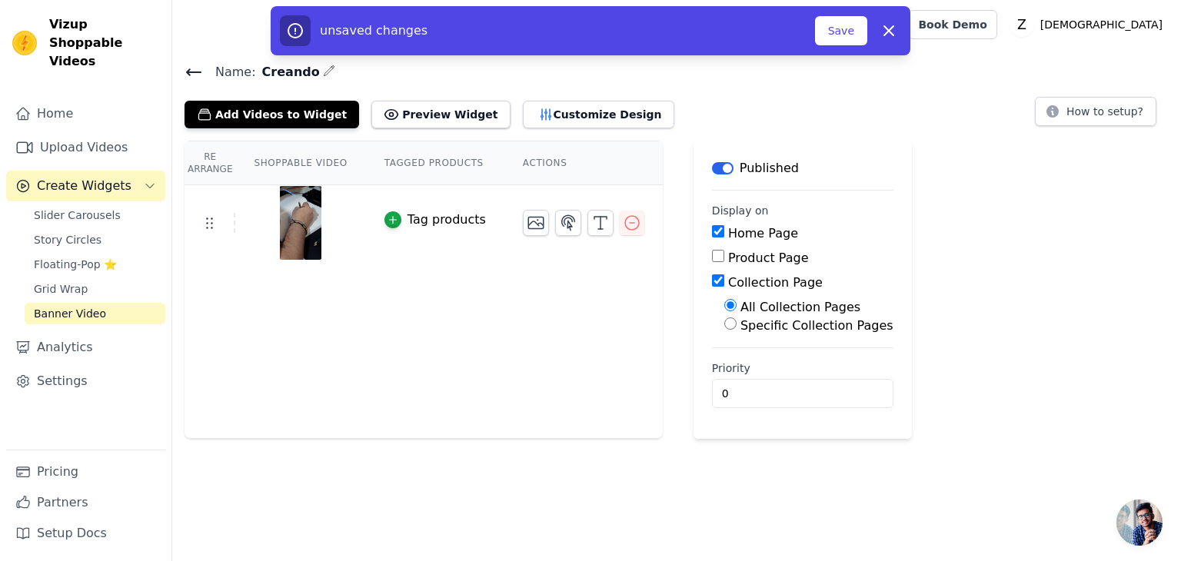
click at [740, 328] on label "Specific Collection Pages" at bounding box center [816, 325] width 153 height 15
click at [730, 328] on input "Specific Collection Pages" at bounding box center [730, 323] width 12 height 12
radio input "true"
click at [756, 359] on button "Select Collection Pages" at bounding box center [796, 360] width 145 height 26
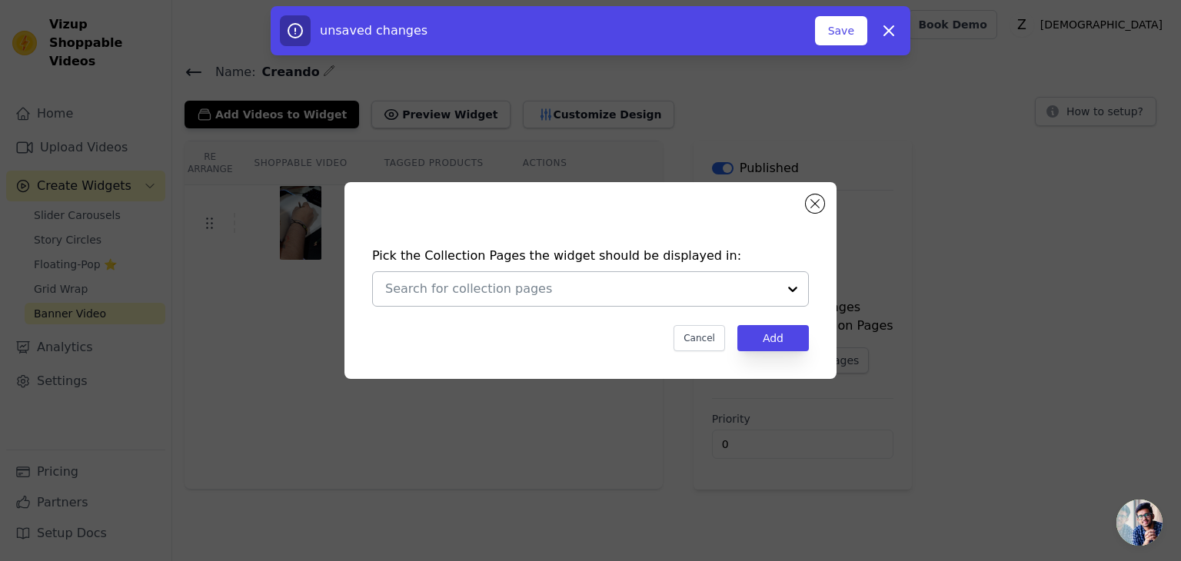
click at [560, 300] on div at bounding box center [581, 289] width 392 height 34
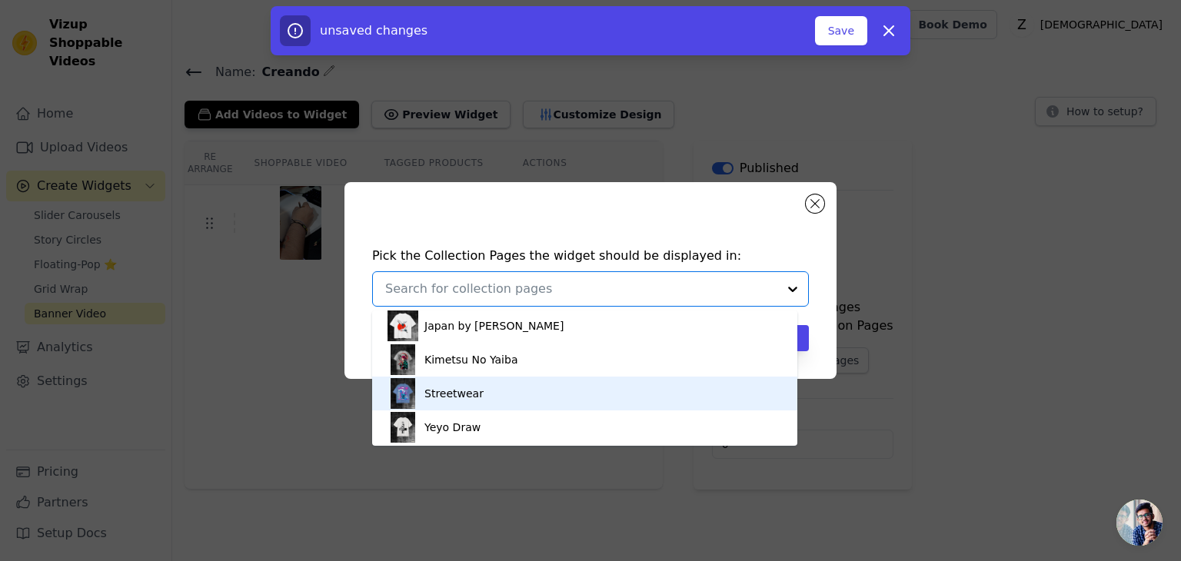
scroll to position [2, 0]
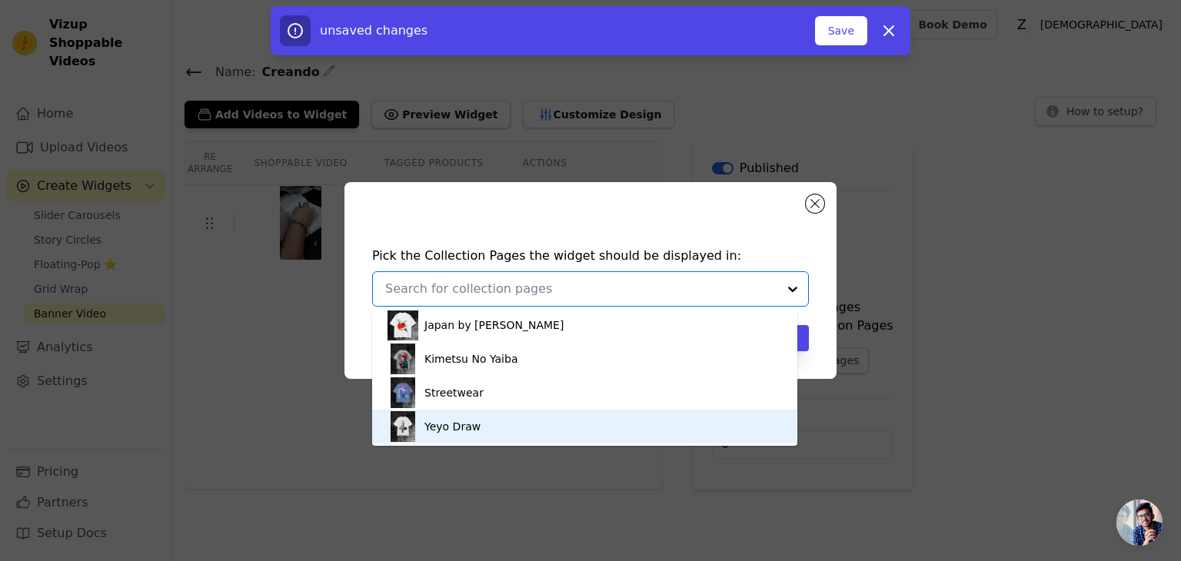
click at [521, 418] on div "Yeyo Draw" at bounding box center [584, 427] width 394 height 34
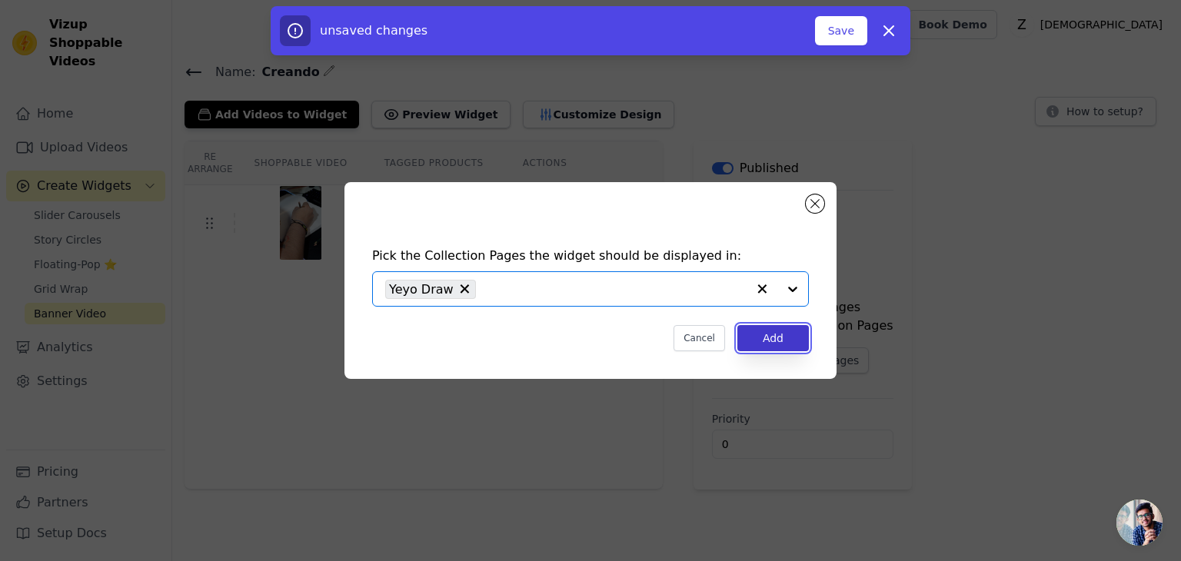
click at [770, 335] on button "Add" at bounding box center [772, 338] width 71 height 26
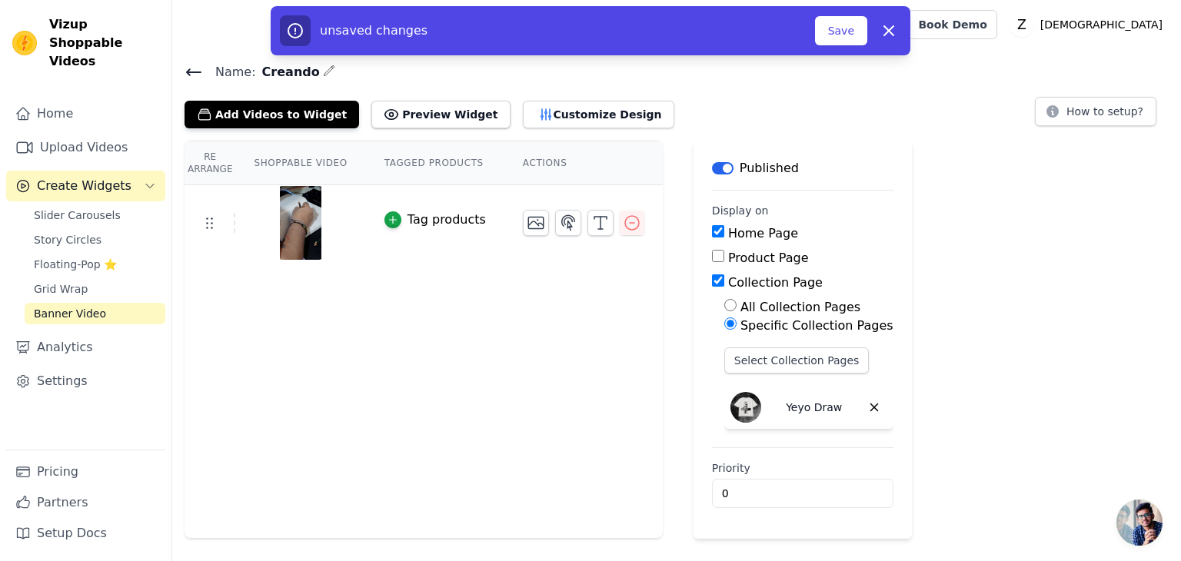
click at [530, 164] on th "Actions" at bounding box center [583, 163] width 158 height 44
click at [836, 40] on button "Save" at bounding box center [841, 30] width 52 height 29
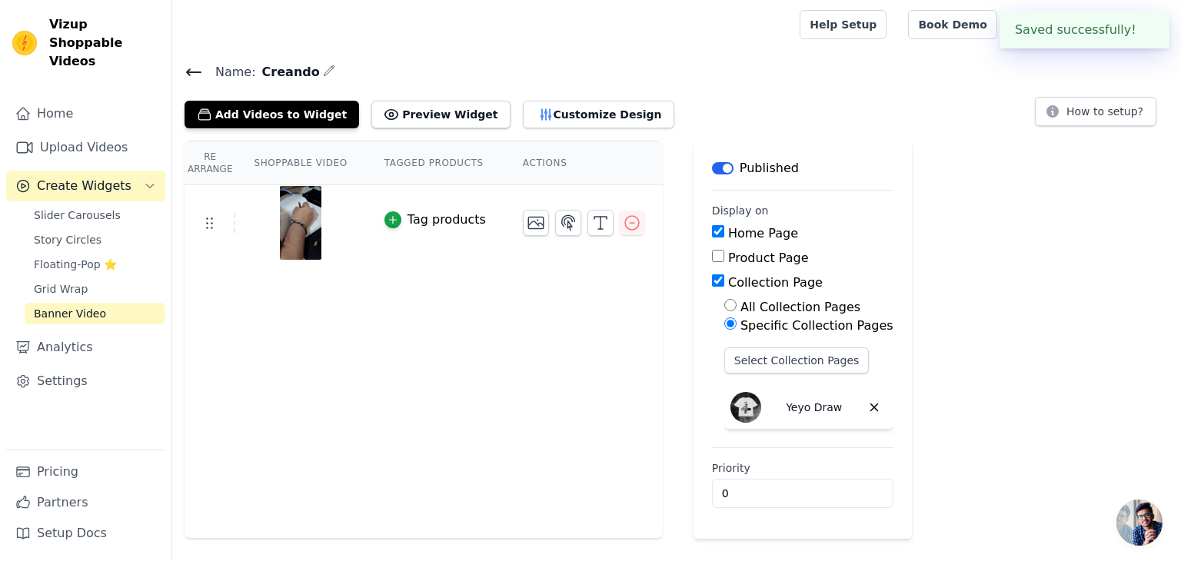
click at [781, 25] on div at bounding box center [482, 24] width 597 height 49
click at [412, 108] on button "Preview Widget" at bounding box center [440, 115] width 138 height 28
click at [294, 227] on img at bounding box center [300, 223] width 43 height 74
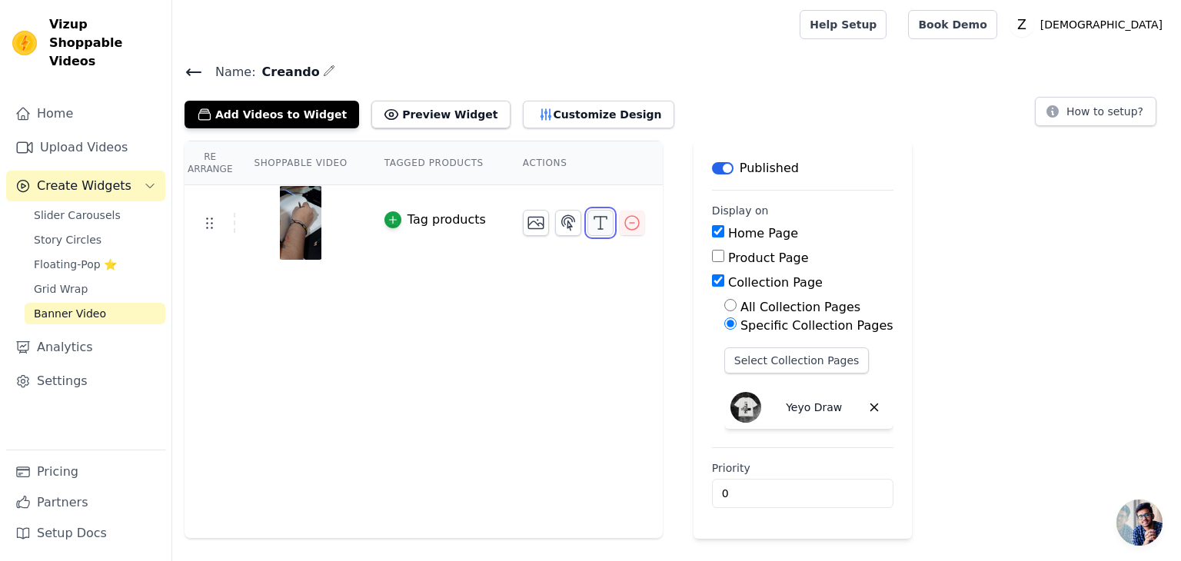
click at [591, 221] on icon "button" at bounding box center [600, 223] width 18 height 18
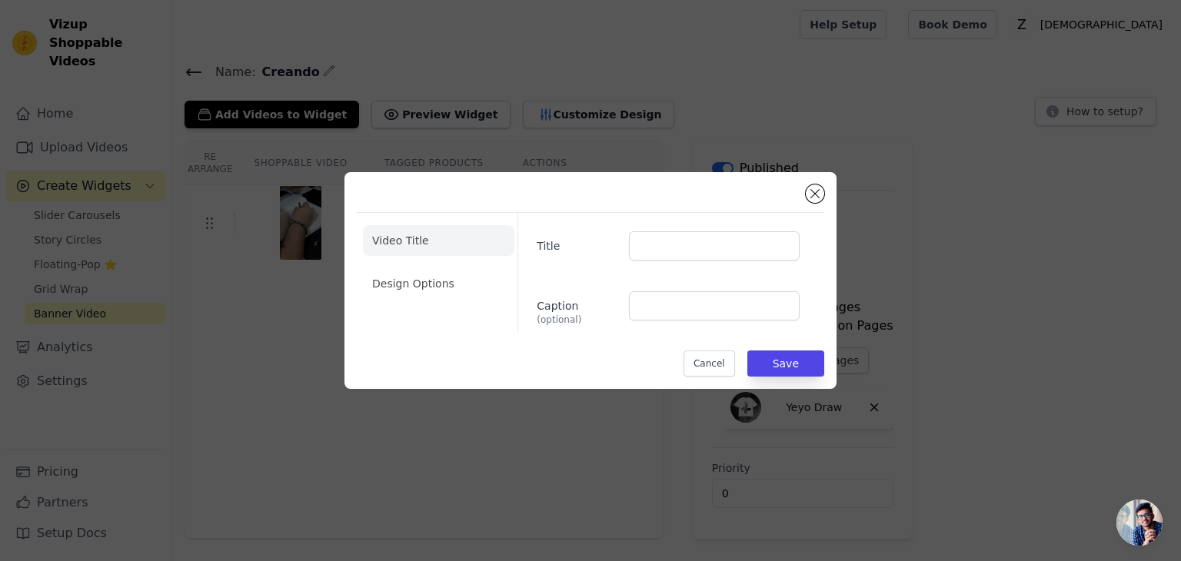
click at [681, 262] on div "Title Caption (optional)" at bounding box center [664, 272] width 294 height 119
click at [681, 246] on input "Title" at bounding box center [714, 245] width 171 height 29
click at [683, 292] on input "Caption (optional)" at bounding box center [714, 305] width 171 height 29
paste input "Cada uno de los diseños de esta Colección han sido dibujados a mano en Grafito …"
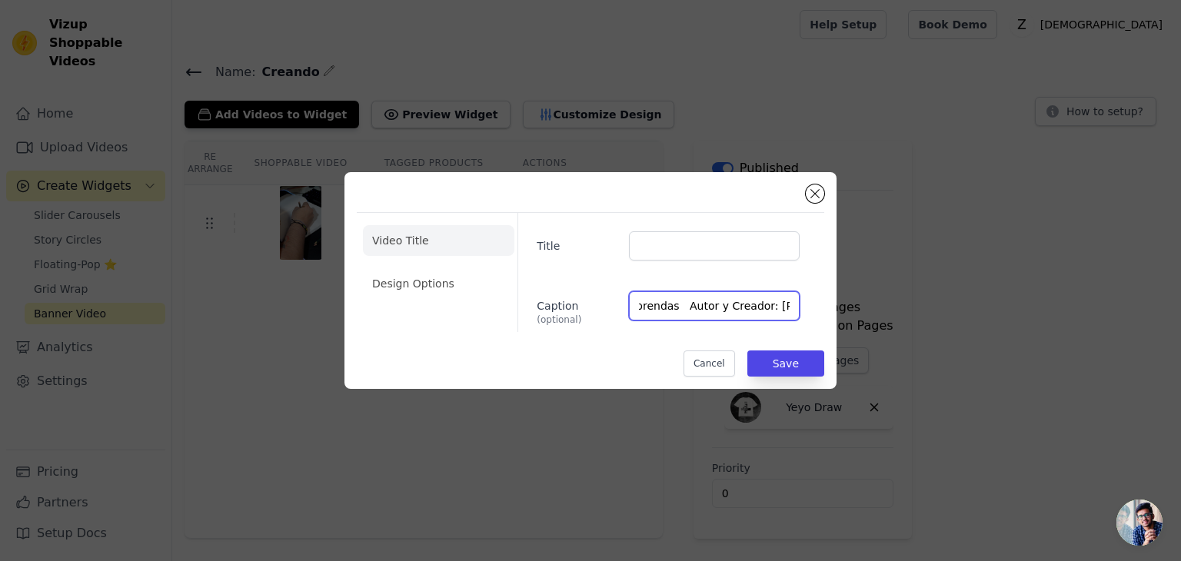
type input "Cada uno de los diseños de esta Colección han sido dibujados a mano en Grafito …"
click at [659, 251] on input "Title" at bounding box center [714, 245] width 171 height 29
click at [443, 294] on li "Design Options" at bounding box center [438, 283] width 151 height 31
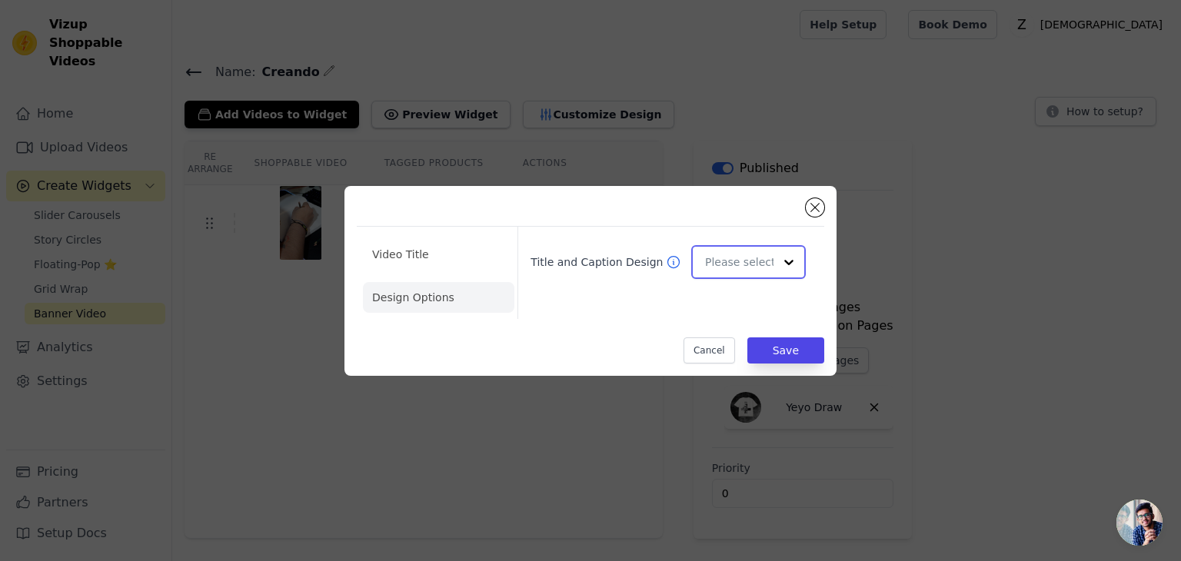
click at [742, 262] on input "Title and Caption Design" at bounding box center [739, 262] width 68 height 31
click at [758, 348] on div "Minimalist" at bounding box center [746, 363] width 110 height 32
click at [726, 263] on input "Title and Caption Design" at bounding box center [739, 262] width 68 height 31
click at [418, 282] on li "Video Title" at bounding box center [438, 297] width 151 height 31
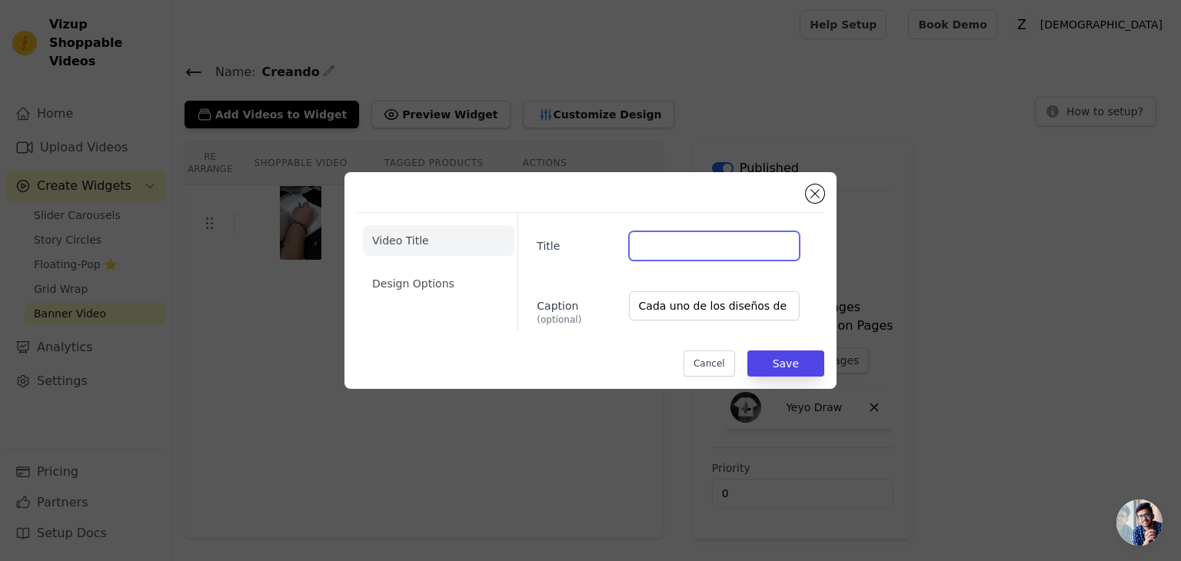
click at [710, 248] on input "Title" at bounding box center [714, 245] width 171 height 29
click at [818, 368] on button "Save" at bounding box center [785, 364] width 77 height 26
click at [787, 371] on button "Save" at bounding box center [785, 364] width 77 height 26
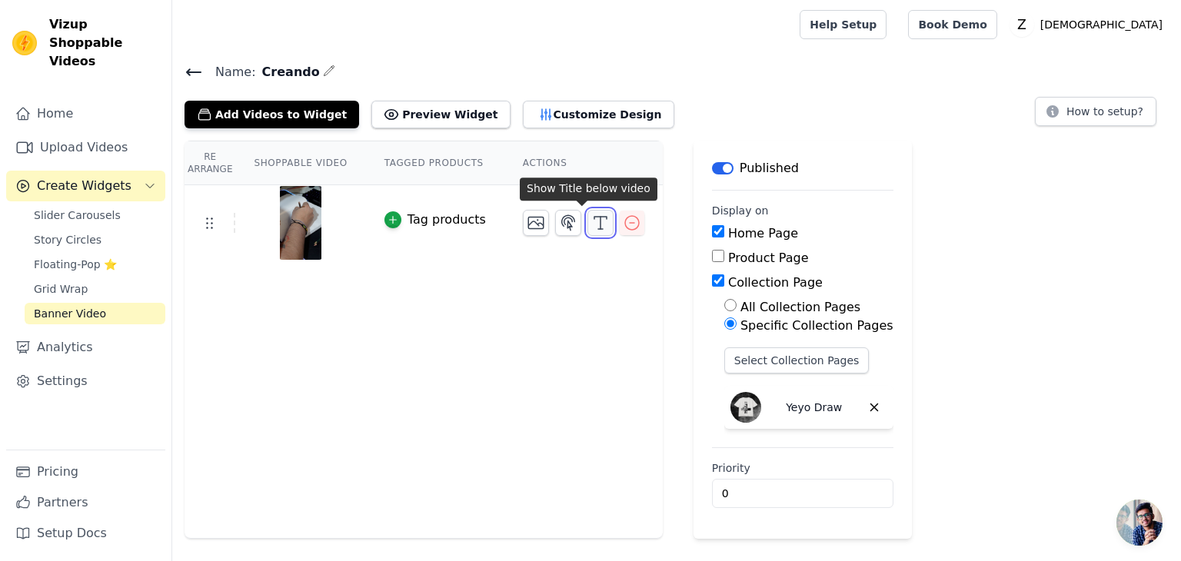
click at [591, 220] on icon "button" at bounding box center [600, 223] width 18 height 18
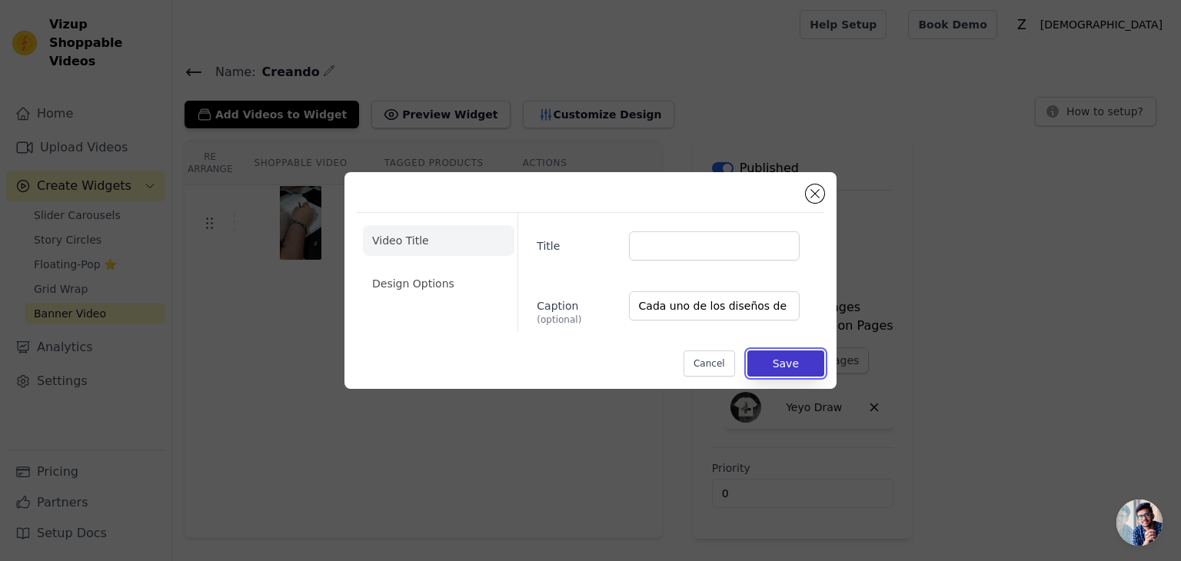
click at [780, 357] on button "Save" at bounding box center [785, 364] width 77 height 26
click at [783, 357] on button "Save" at bounding box center [785, 364] width 77 height 26
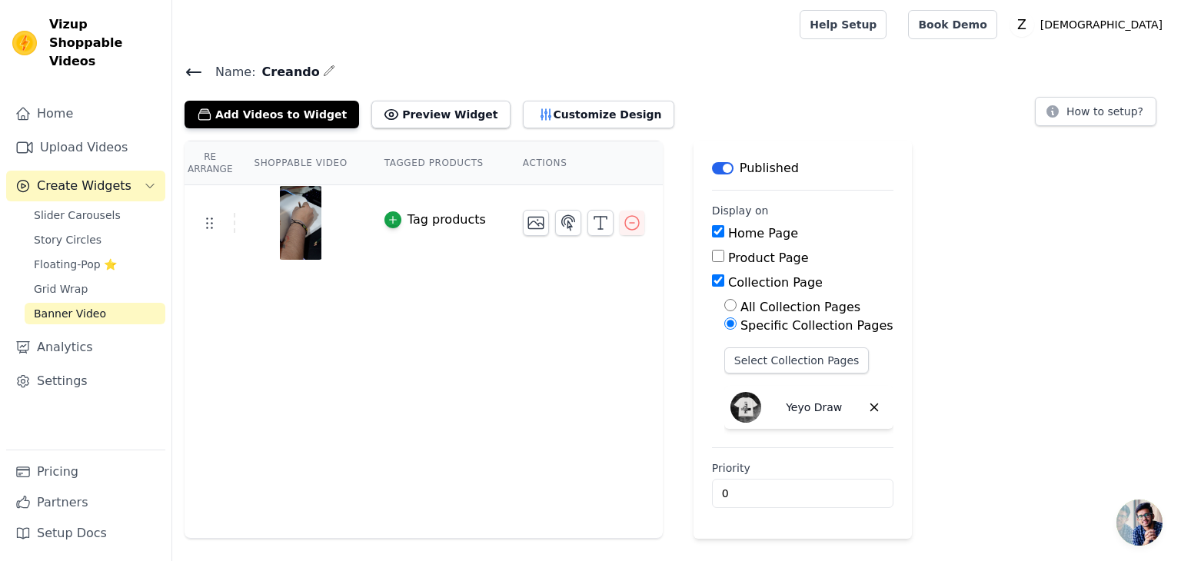
click at [325, 164] on th "Shoppable Video" at bounding box center [300, 163] width 130 height 44
drag, startPoint x: 427, startPoint y: 158, endPoint x: 467, endPoint y: 163, distance: 40.2
click at [428, 160] on th "Tagged Products" at bounding box center [435, 163] width 138 height 44
click at [538, 159] on th "Actions" at bounding box center [583, 163] width 158 height 44
click at [559, 221] on icon "button" at bounding box center [568, 223] width 18 height 18
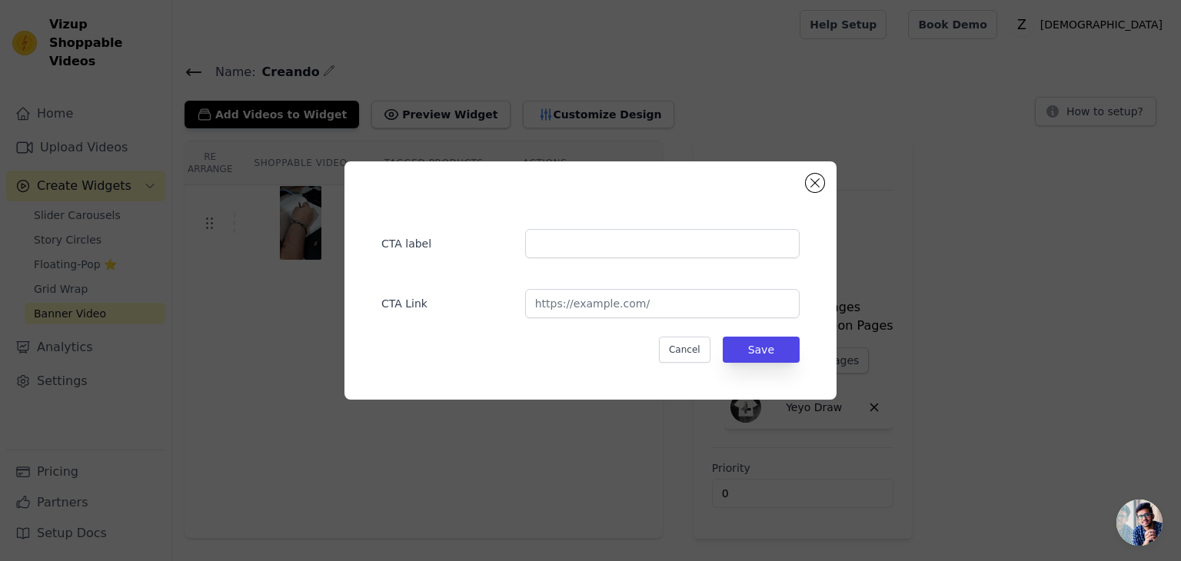
click at [803, 181] on div "CTA label CTA Link Cancel Save" at bounding box center [590, 280] width 492 height 238
click at [811, 183] on button "Close modal" at bounding box center [815, 183] width 18 height 18
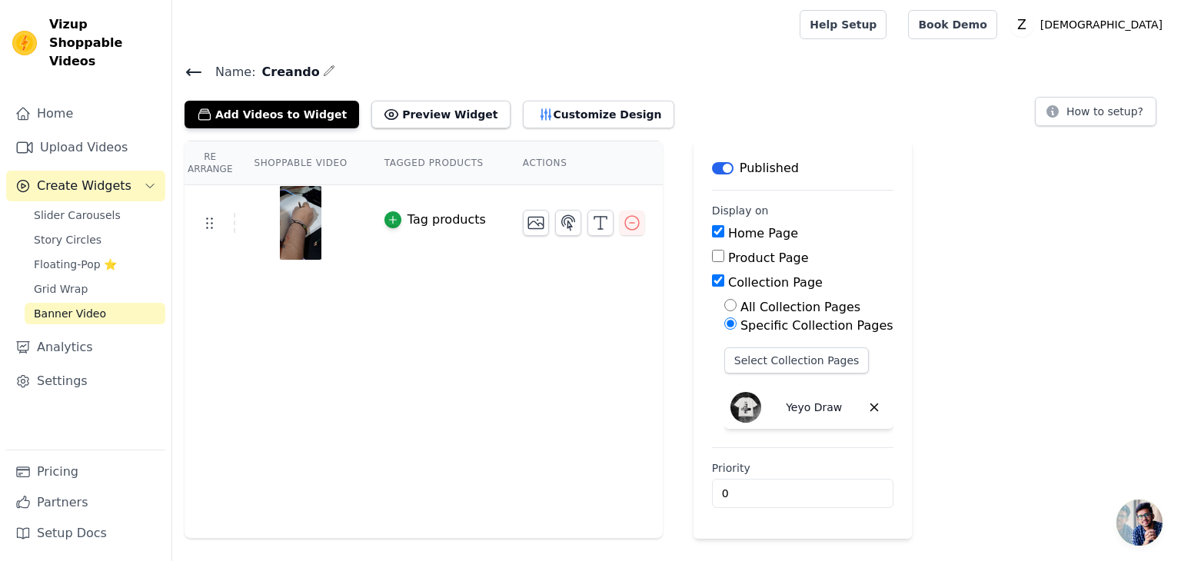
click at [421, 216] on div "Tag products" at bounding box center [446, 220] width 78 height 18
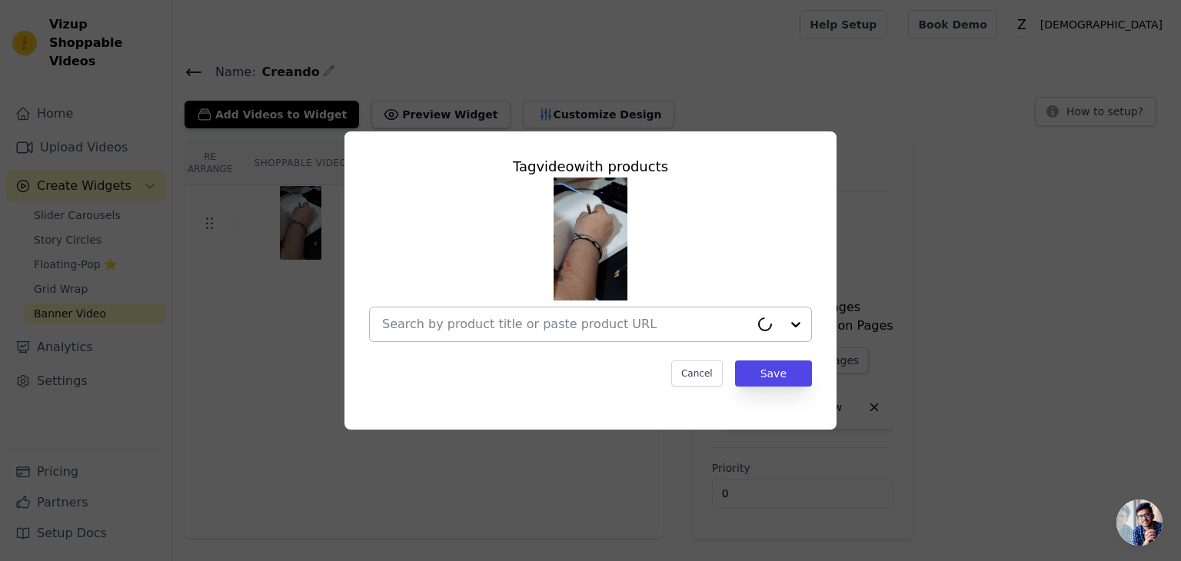
click at [572, 334] on div at bounding box center [565, 324] width 367 height 34
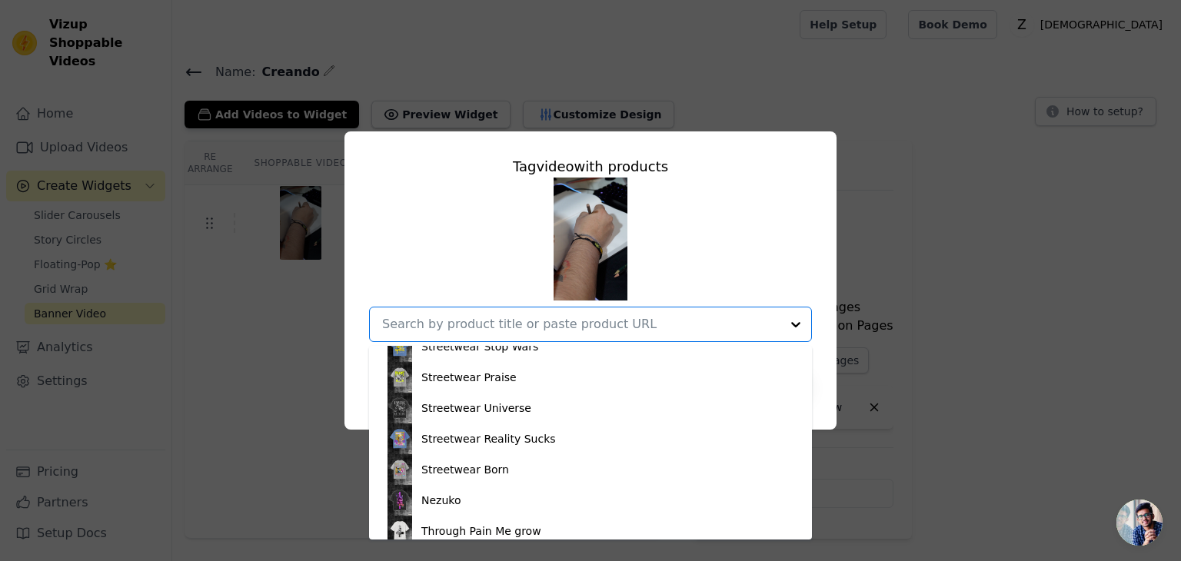
scroll to position [733, 0]
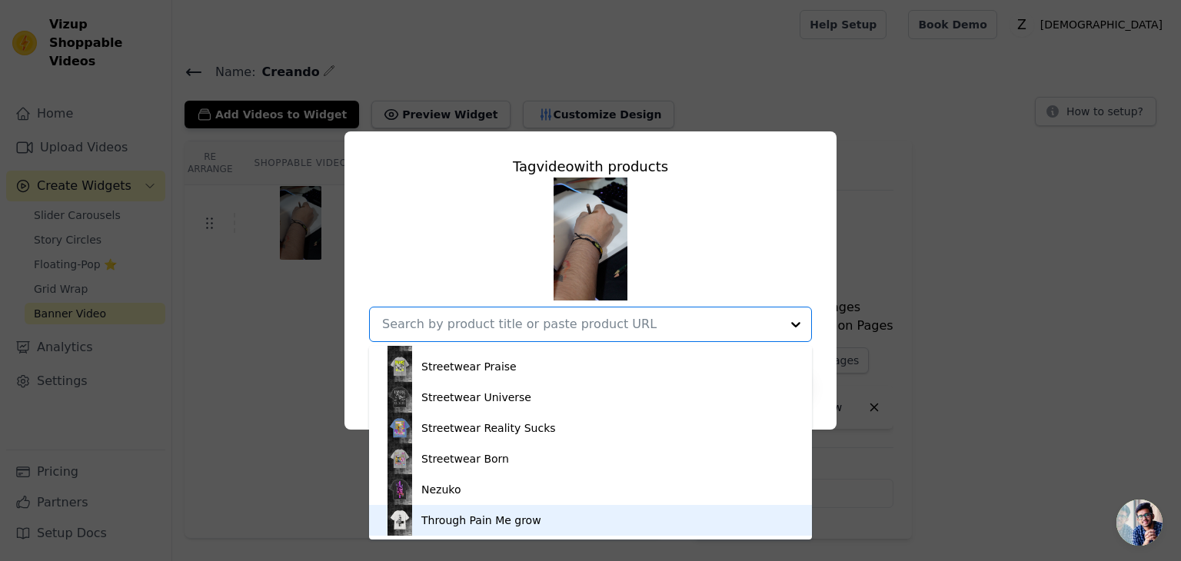
click at [534, 514] on div "Through Pain Me grow" at bounding box center [590, 520] width 412 height 31
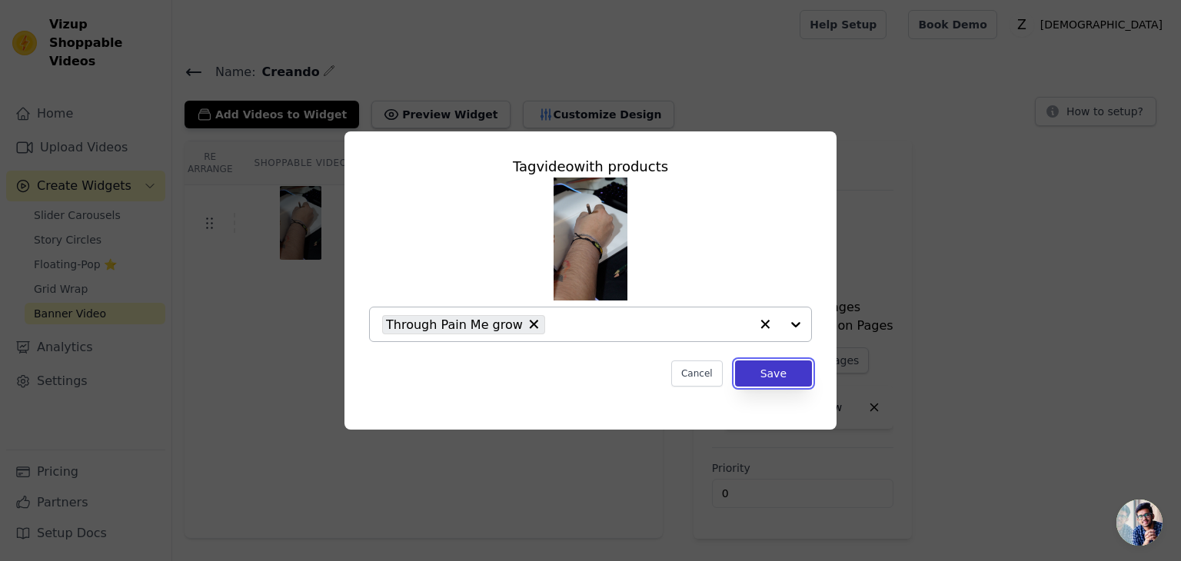
click at [778, 367] on button "Save" at bounding box center [773, 374] width 77 height 26
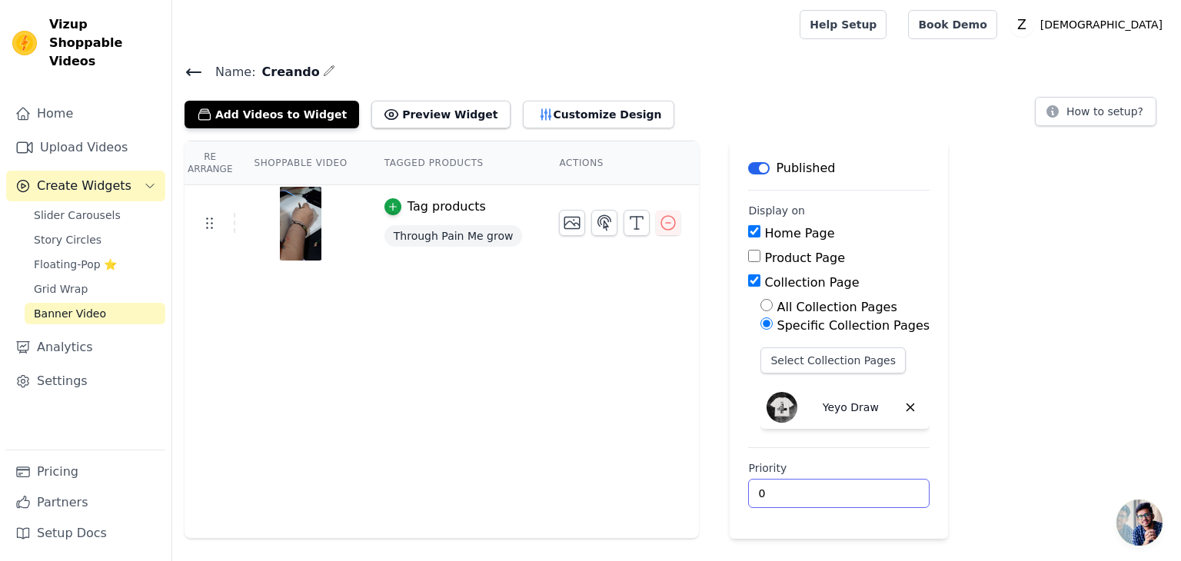
click at [779, 489] on input "0" at bounding box center [838, 493] width 181 height 29
click at [858, 487] on input "0" at bounding box center [838, 493] width 181 height 29
click at [820, 493] on input "0" at bounding box center [838, 493] width 181 height 29
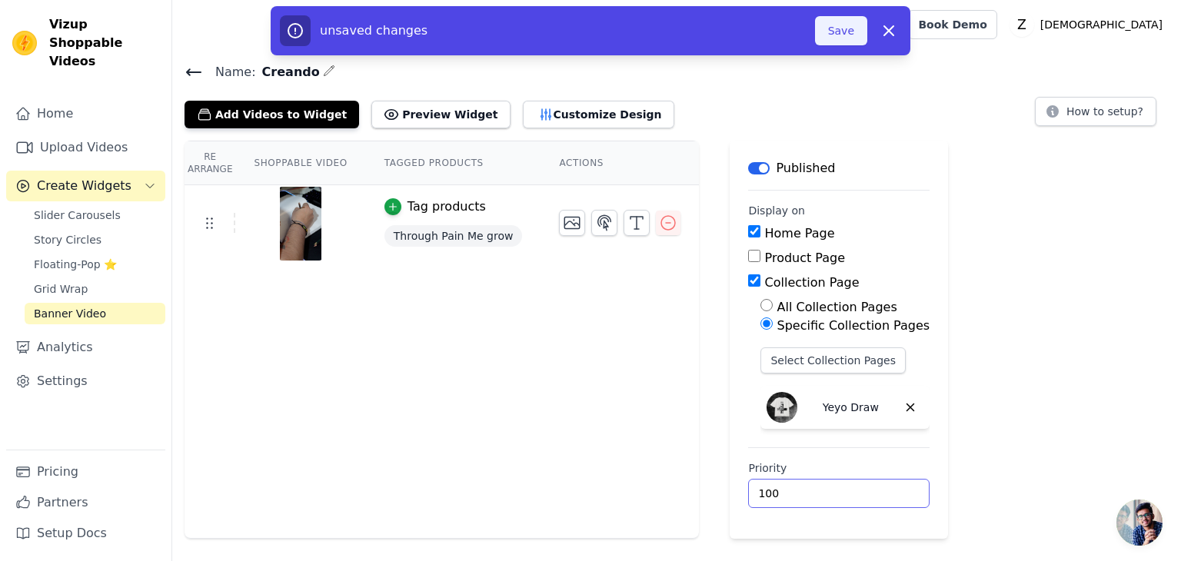
type input "100"
click at [845, 16] on button "Save" at bounding box center [841, 30] width 52 height 29
click at [843, 25] on button "Save" at bounding box center [841, 30] width 52 height 29
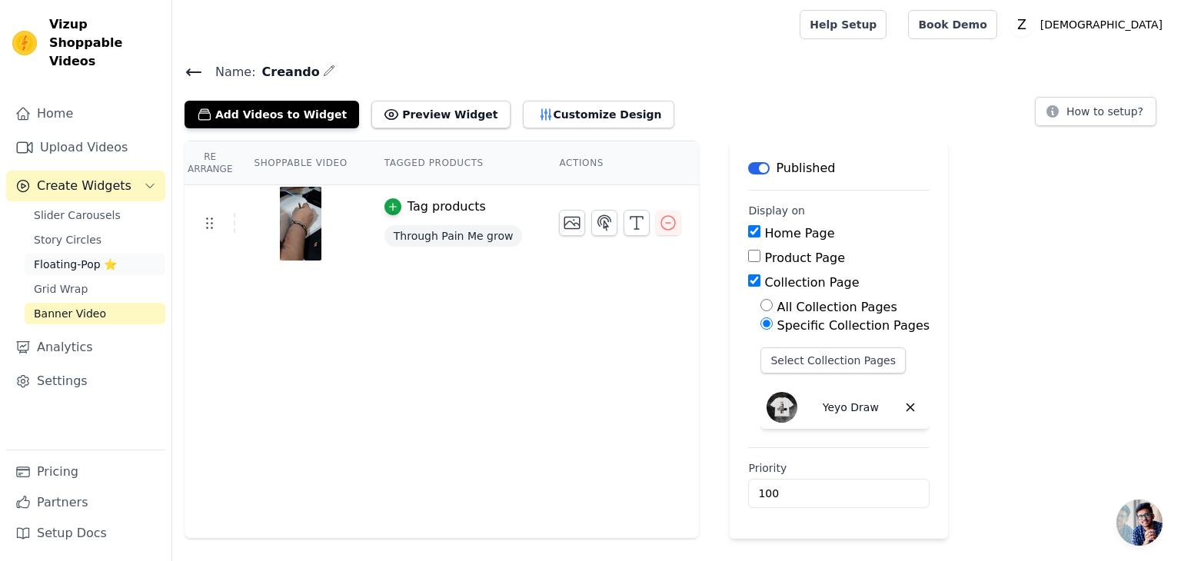
click at [83, 257] on span "Floating-Pop ⭐" at bounding box center [75, 264] width 83 height 15
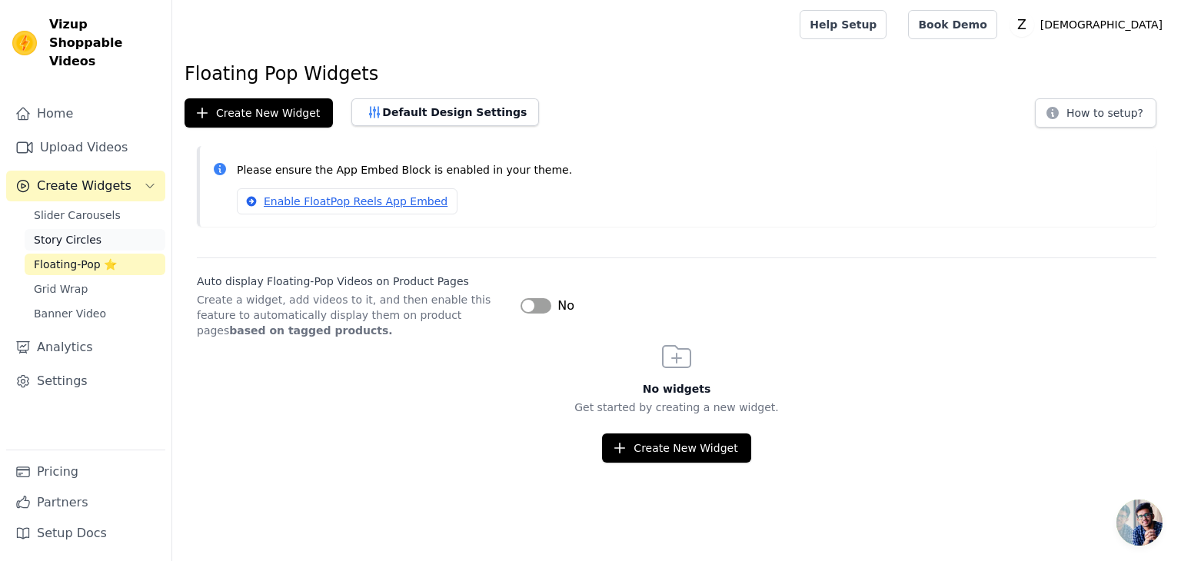
click at [95, 229] on link "Story Circles" at bounding box center [95, 240] width 141 height 22
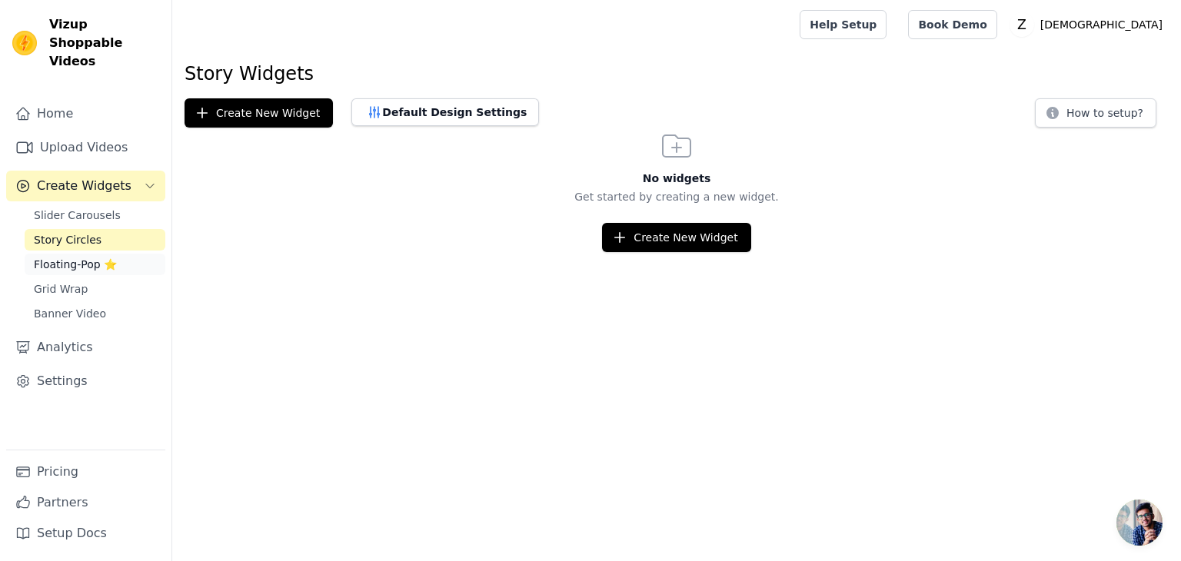
click at [71, 257] on span "Floating-Pop ⭐" at bounding box center [75, 264] width 83 height 15
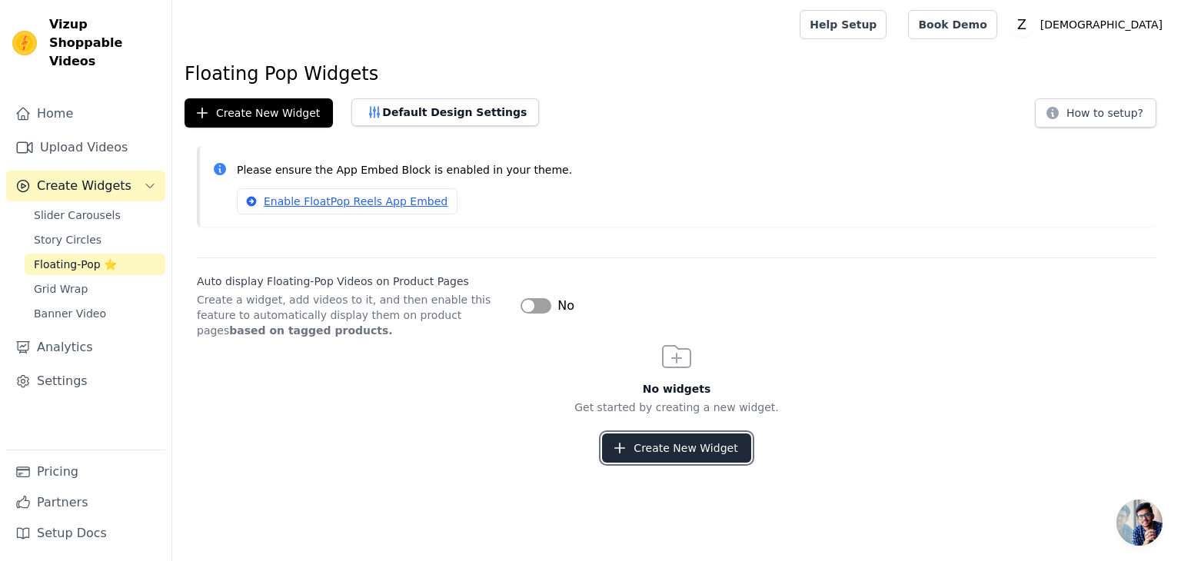
click at [645, 458] on button "Create New Widget" at bounding box center [676, 448] width 148 height 29
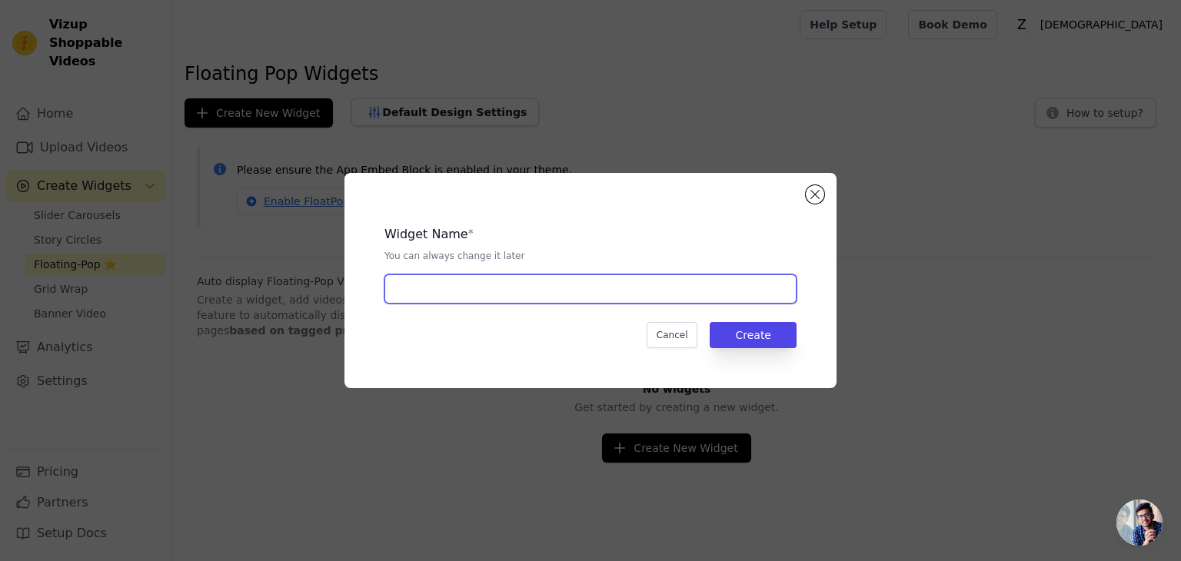
click at [563, 288] on input "text" at bounding box center [590, 288] width 412 height 29
type input "Creando"
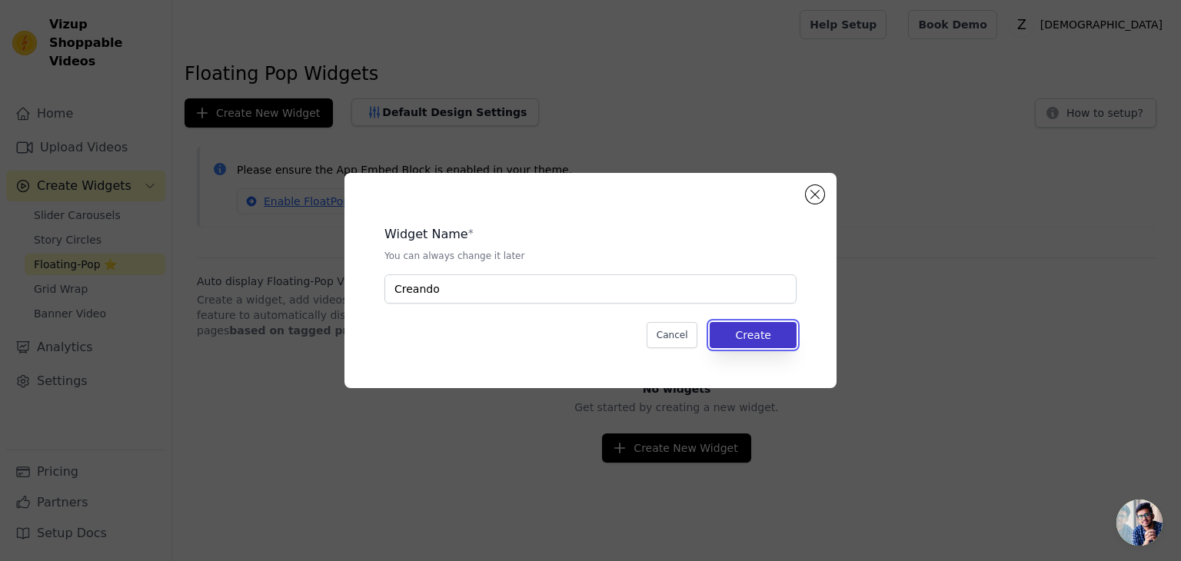
click at [781, 334] on button "Create" at bounding box center [753, 335] width 87 height 26
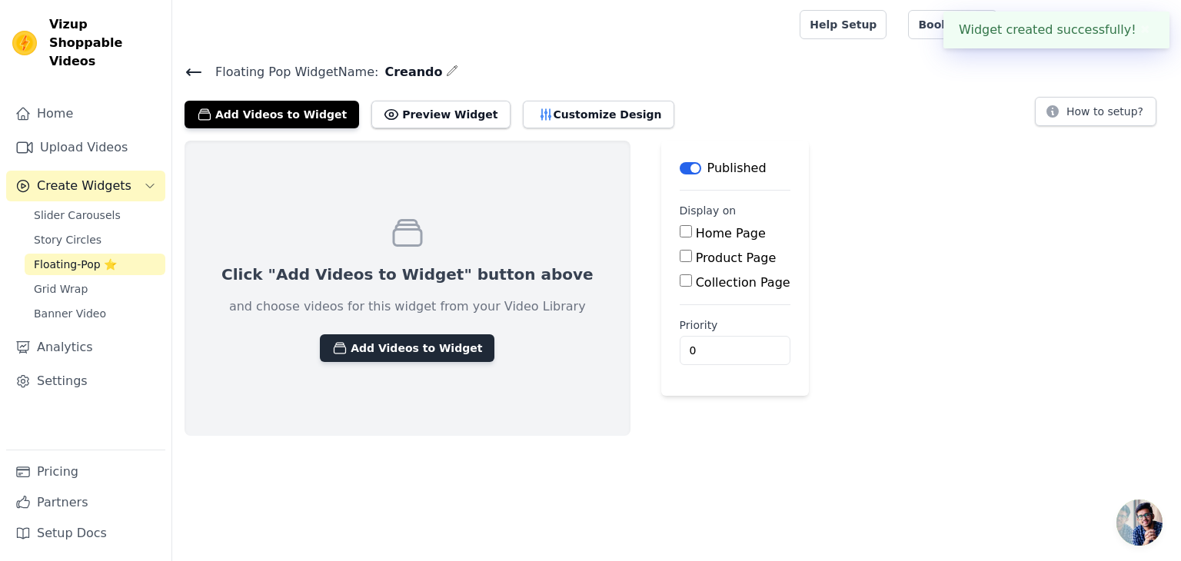
click at [418, 340] on button "Add Videos to Widget" at bounding box center [407, 348] width 175 height 28
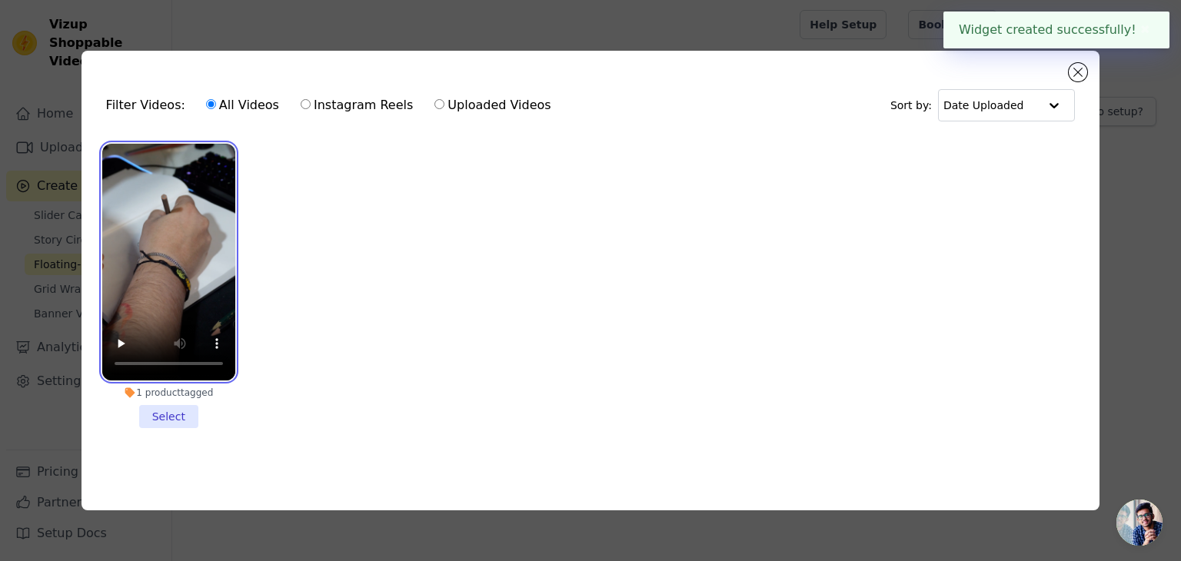
click at [176, 288] on video at bounding box center [168, 262] width 133 height 237
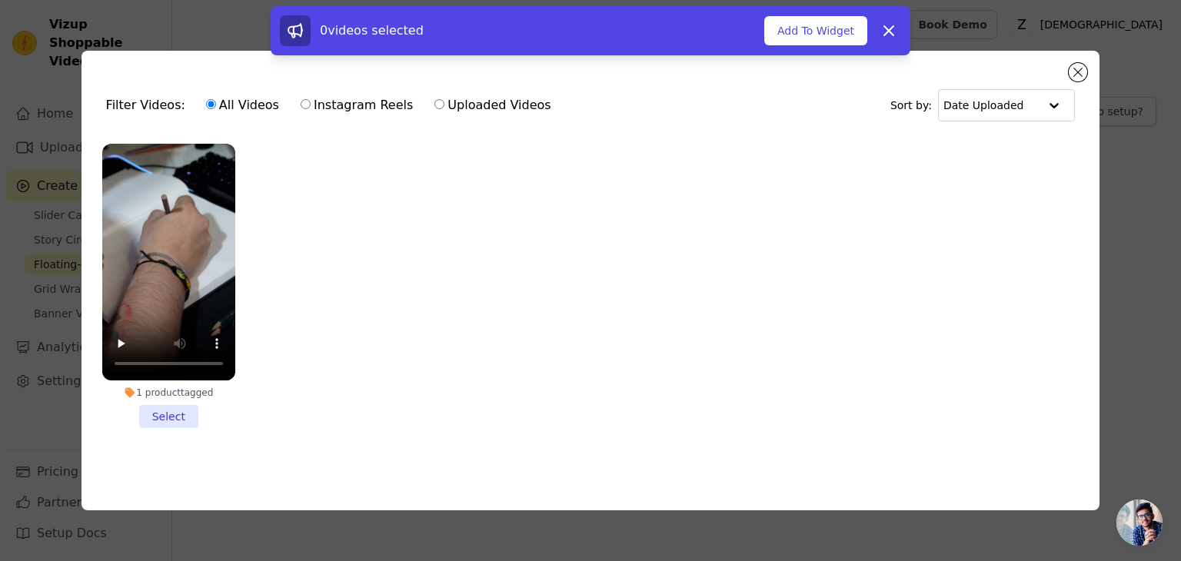
click at [162, 414] on li "1 product tagged Select" at bounding box center [168, 286] width 133 height 284
click at [0, 0] on input "1 product tagged Select" at bounding box center [0, 0] width 0 height 0
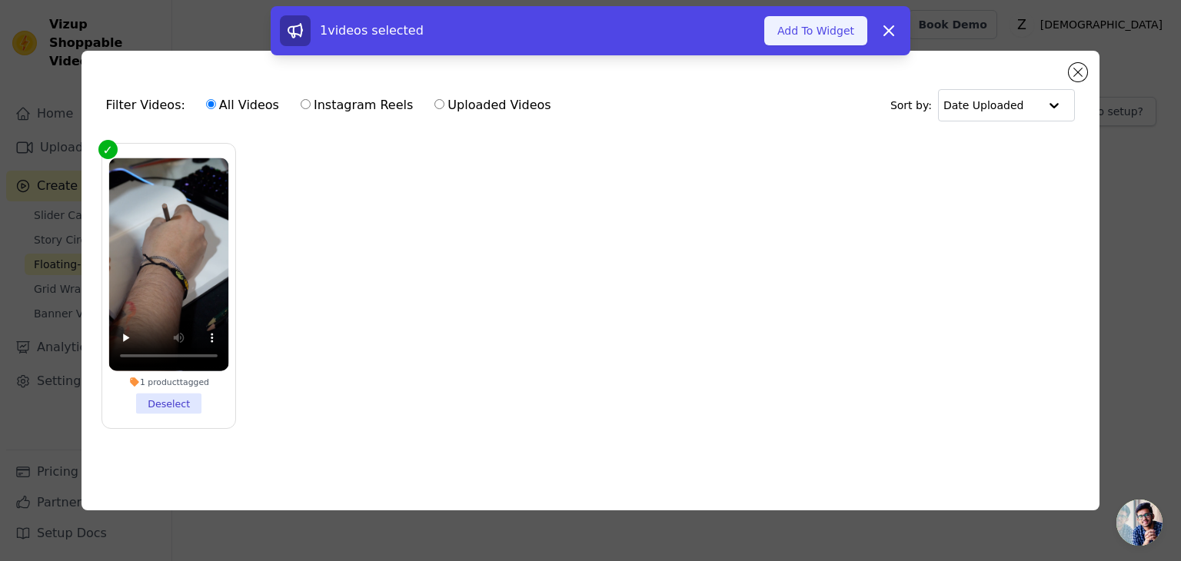
click at [831, 36] on button "Add To Widget" at bounding box center [815, 30] width 103 height 29
